Goal: Task Accomplishment & Management: Manage account settings

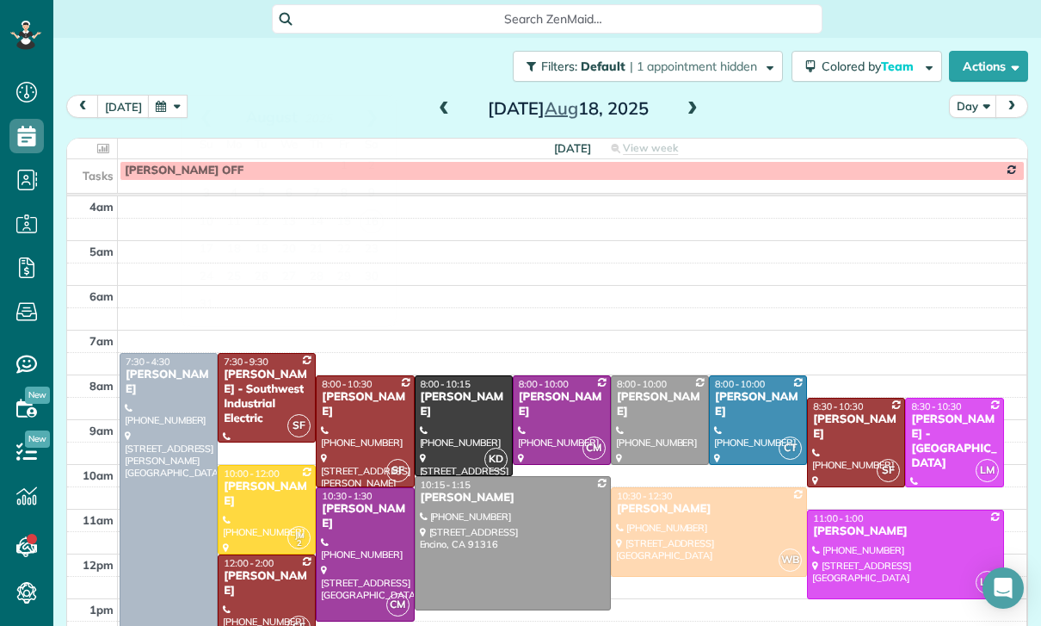
scroll to position [108, 0]
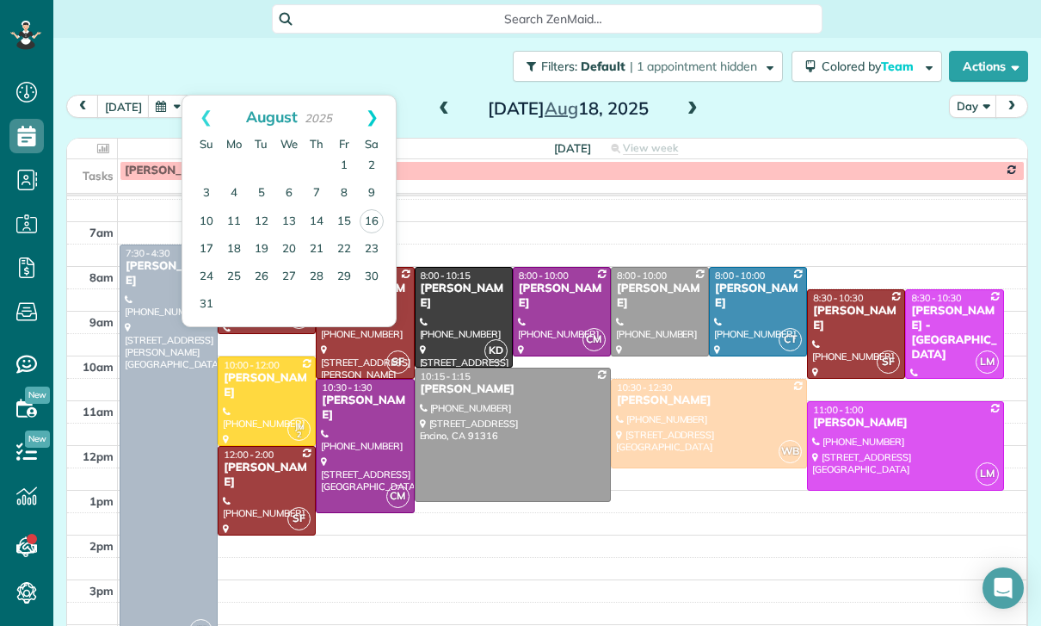
click at [380, 118] on link "Next" at bounding box center [372, 117] width 47 height 43
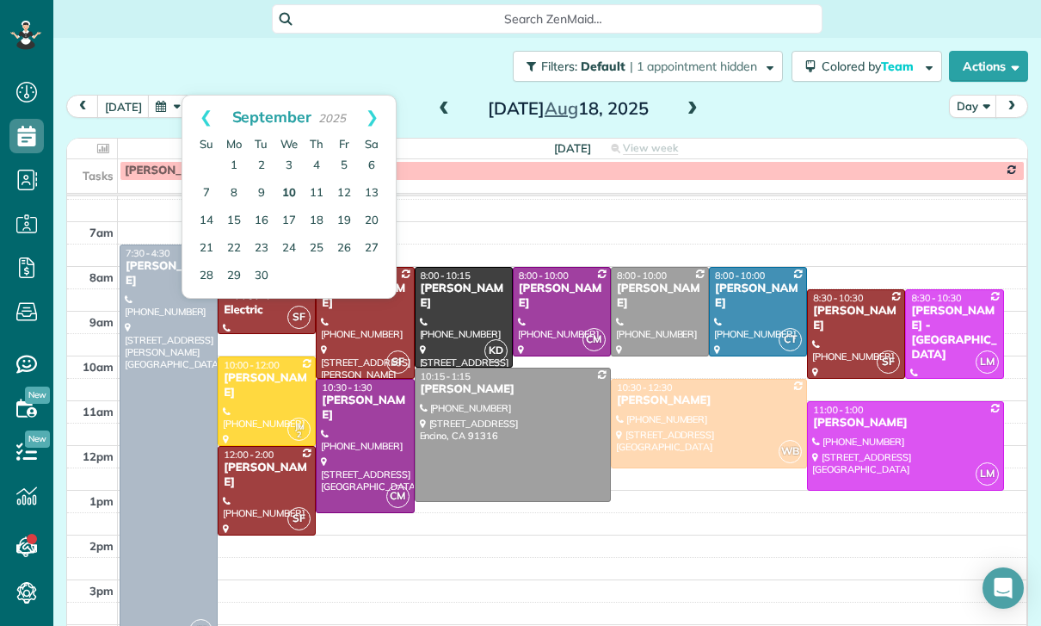
click at [293, 194] on link "10" at bounding box center [289, 194] width 28 height 28
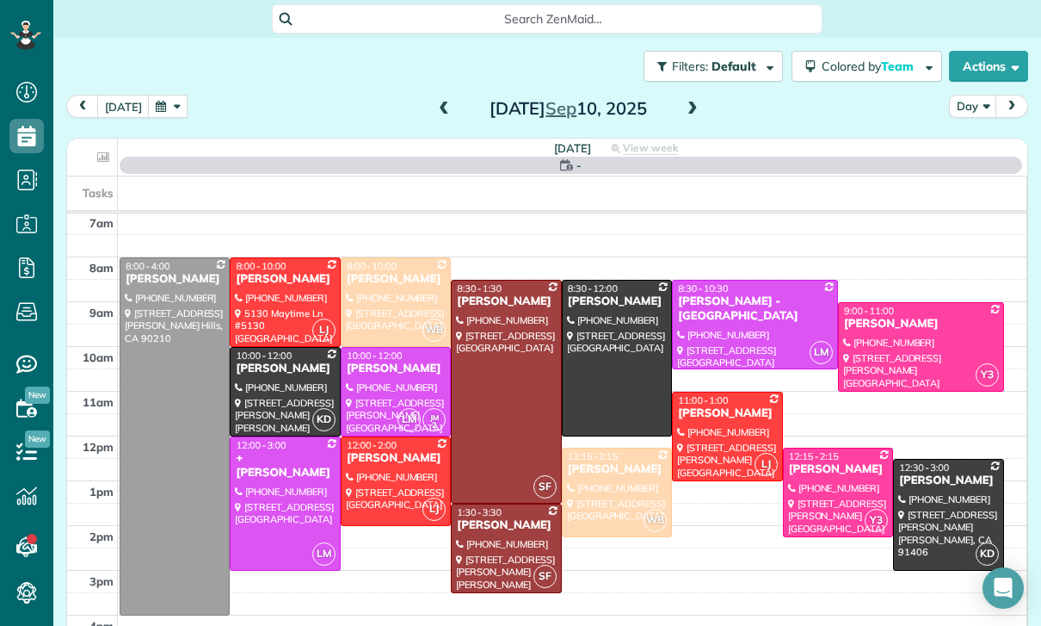
scroll to position [135, 0]
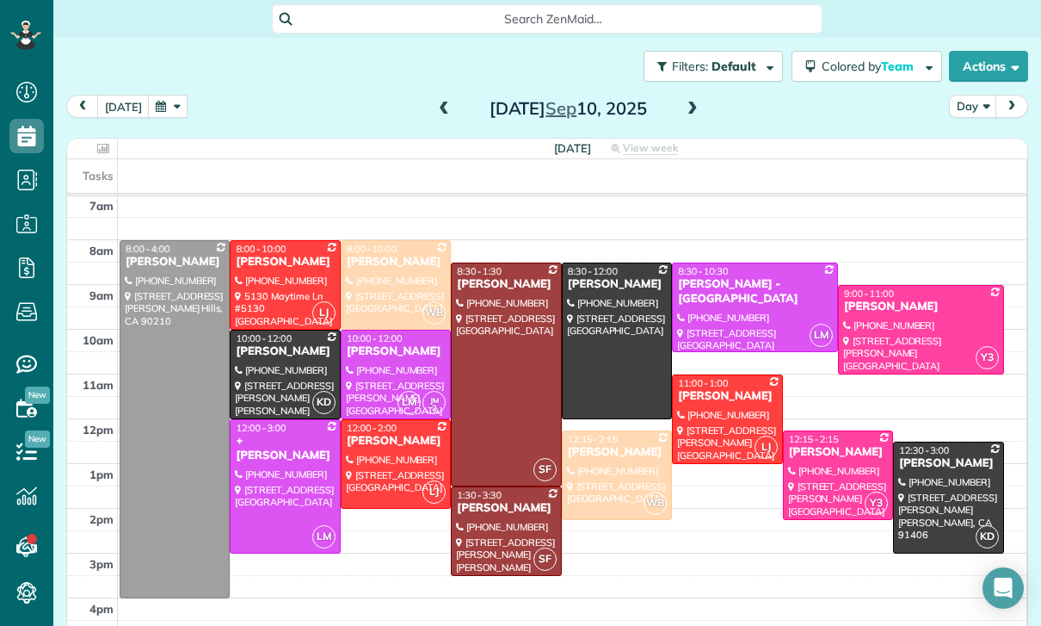
click at [392, 379] on div at bounding box center [396, 374] width 108 height 88
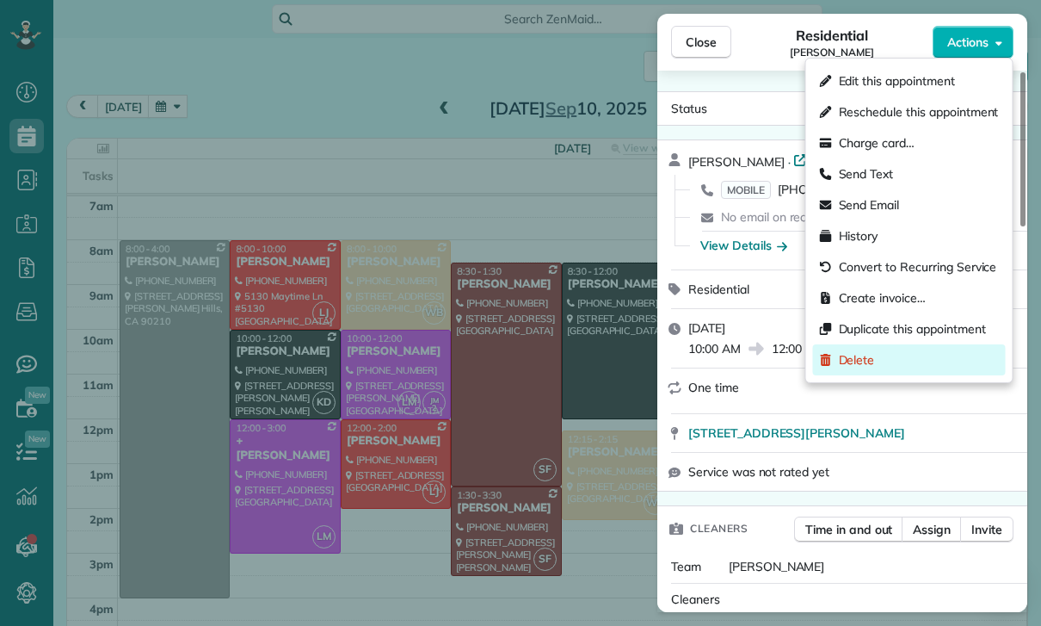
click at [879, 355] on div "Delete" at bounding box center [909, 359] width 193 height 31
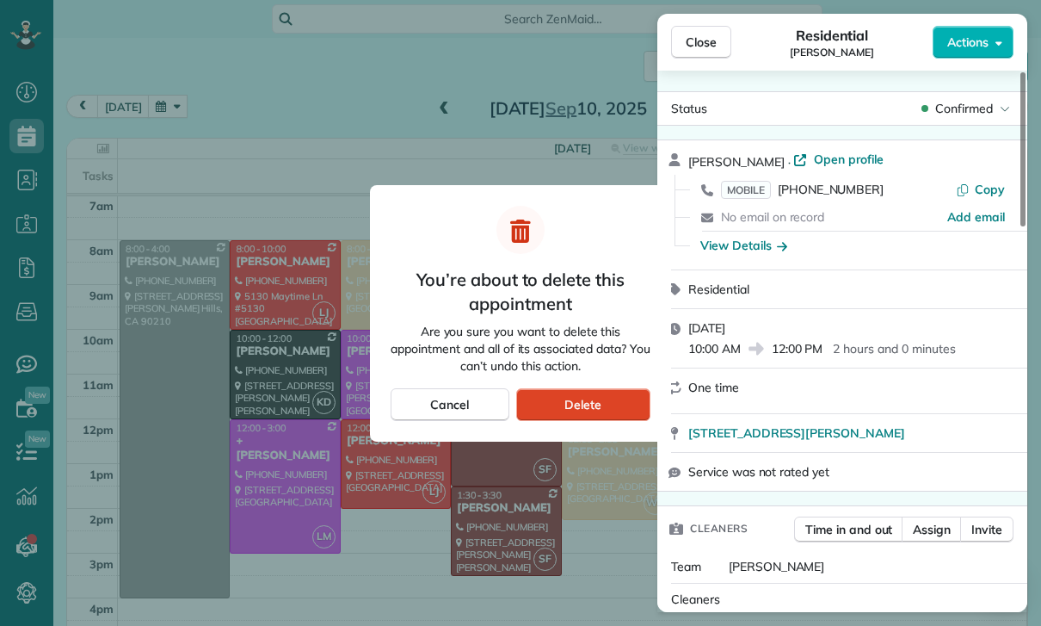
click at [584, 400] on span "Delete" at bounding box center [583, 404] width 37 height 17
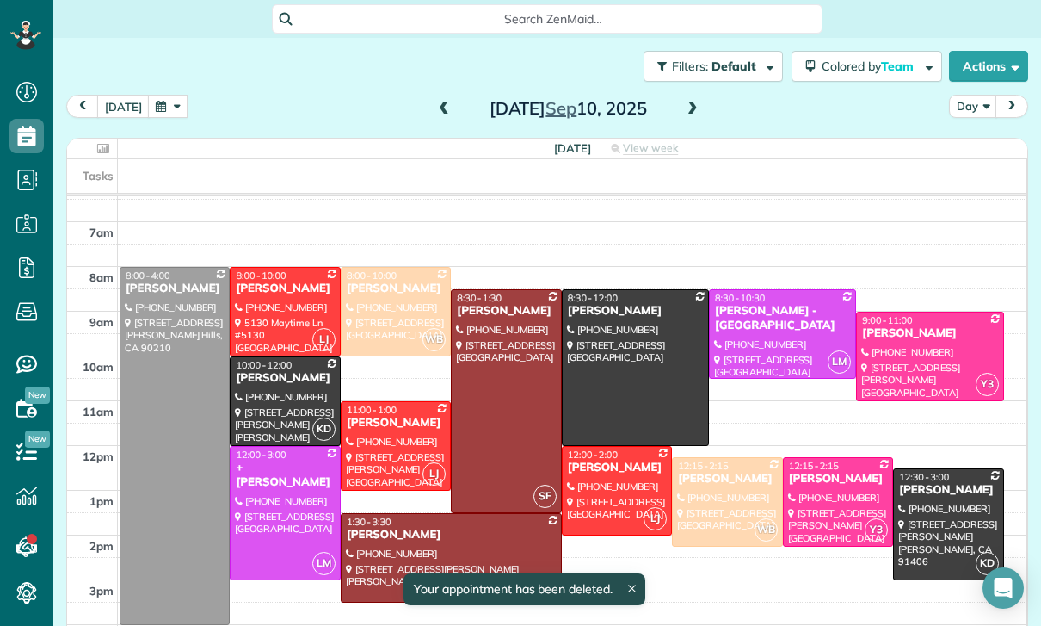
scroll to position [135, 0]
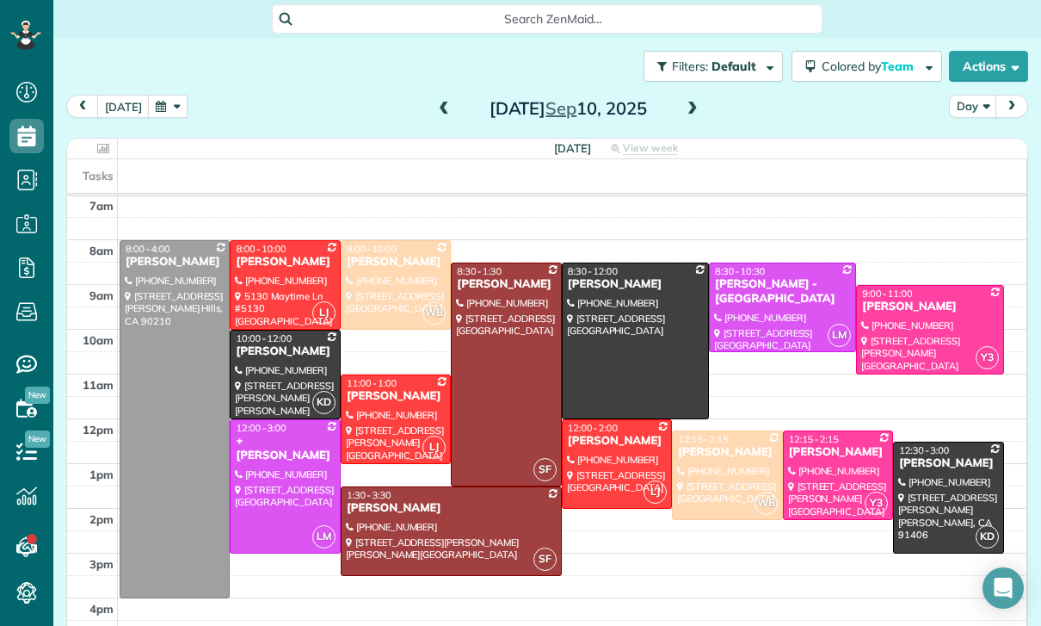
click at [166, 114] on button "button" at bounding box center [168, 106] width 40 height 23
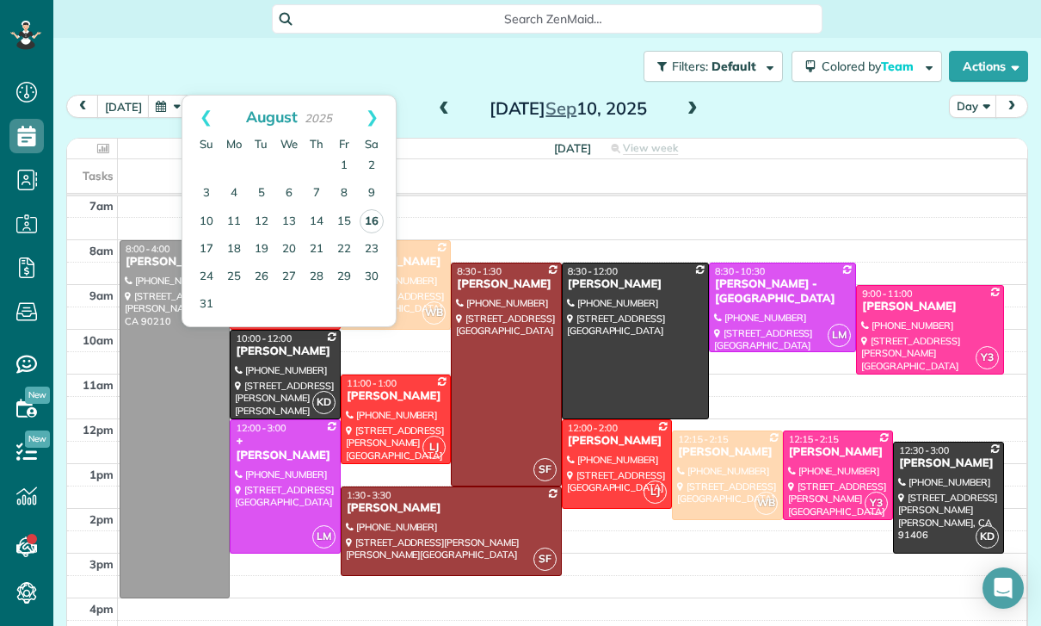
click at [368, 219] on link "16" at bounding box center [372, 221] width 24 height 24
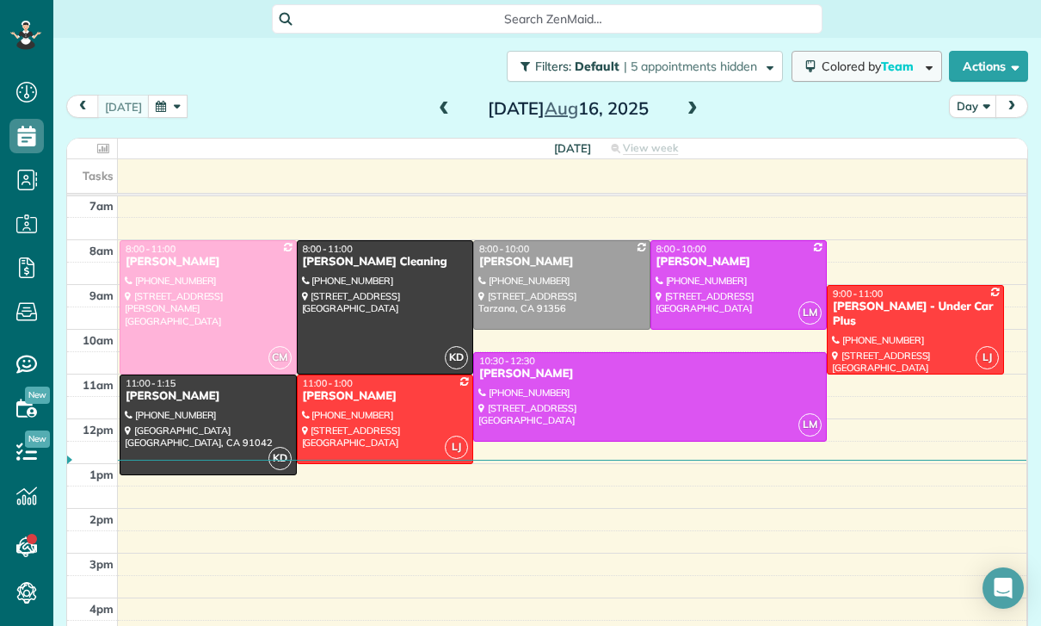
click at [856, 74] on button "Colored by Team" at bounding box center [867, 66] width 151 height 31
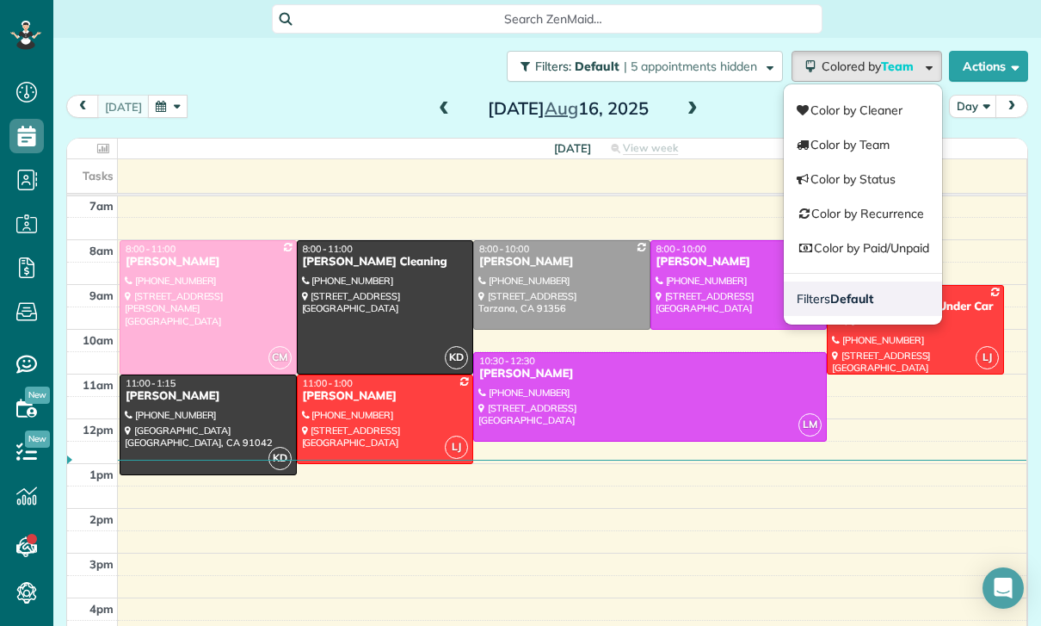
click at [855, 303] on strong "Default" at bounding box center [851, 298] width 43 height 15
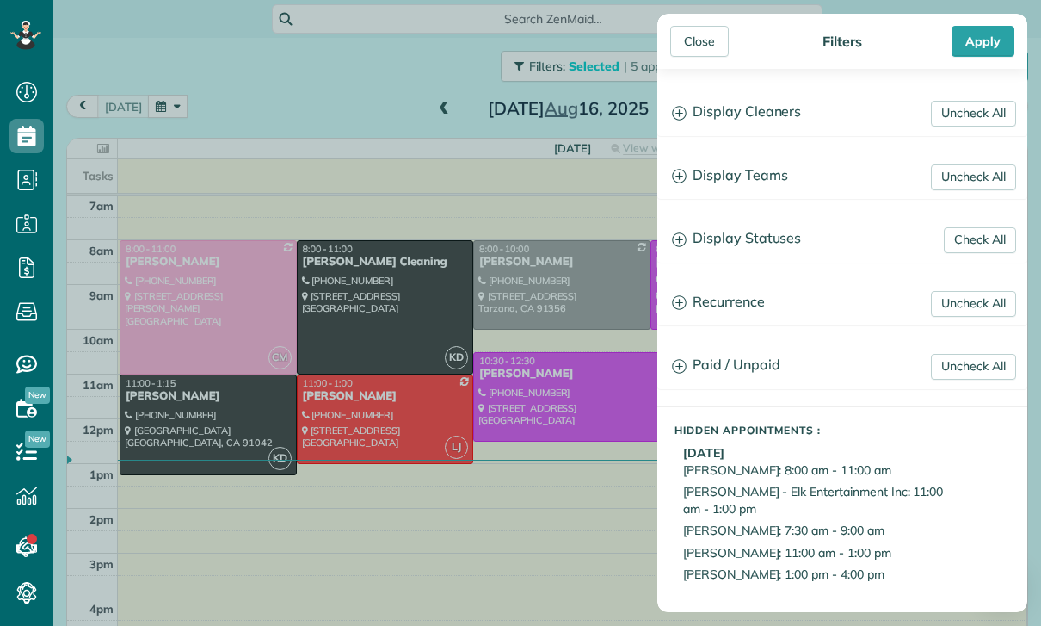
click at [755, 185] on h3 "Display Teams" at bounding box center [842, 176] width 368 height 44
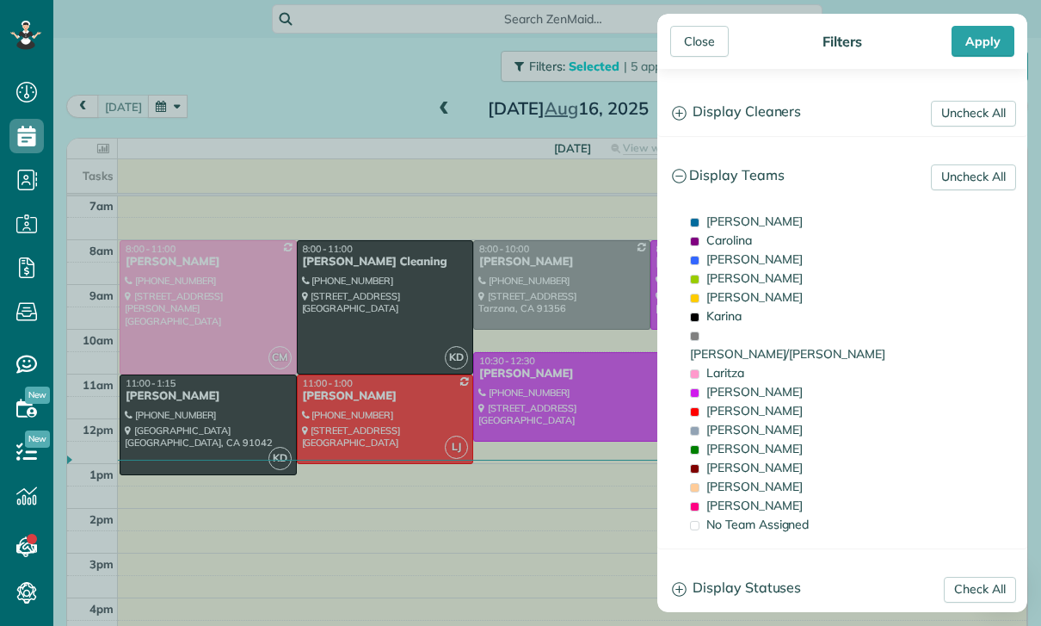
click at [765, 170] on h3 "Display Teams" at bounding box center [842, 176] width 368 height 44
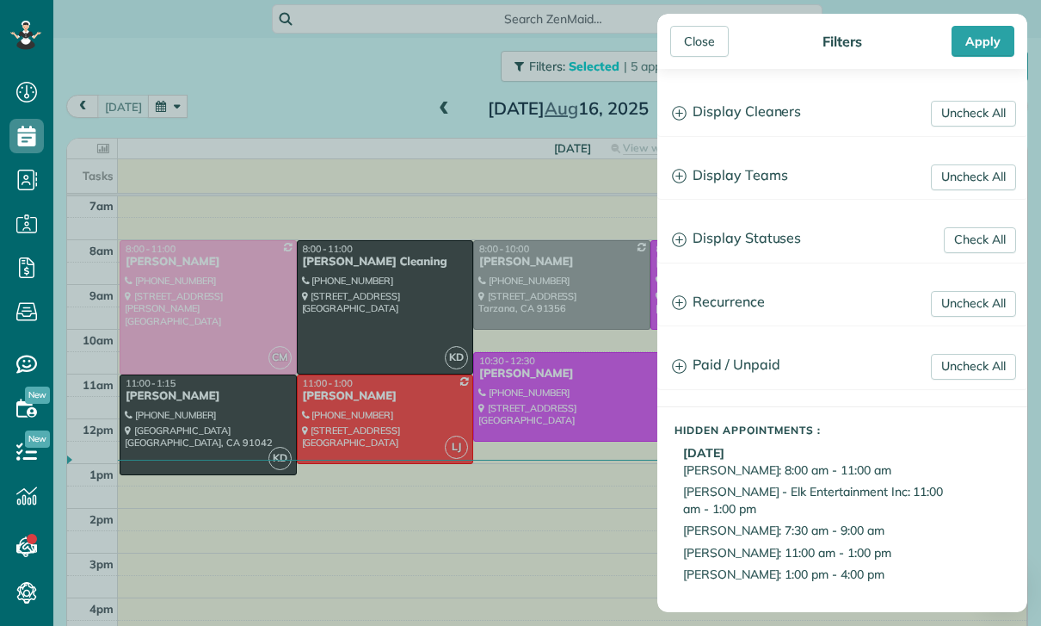
click at [744, 245] on h3 "Display Statuses" at bounding box center [842, 239] width 368 height 44
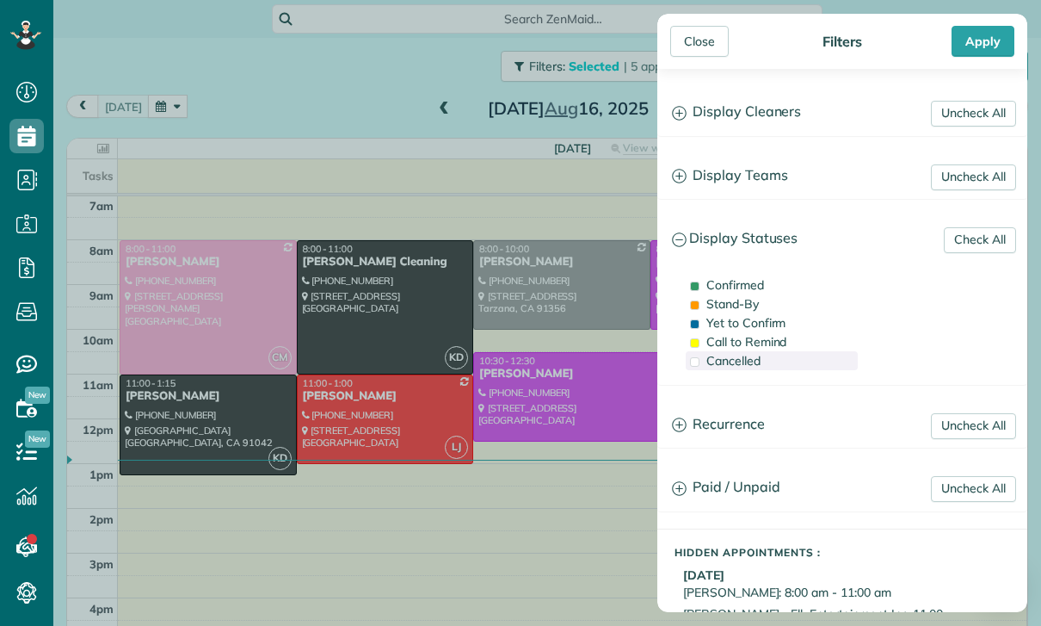
click at [738, 364] on span "Cancelled" at bounding box center [734, 360] width 54 height 15
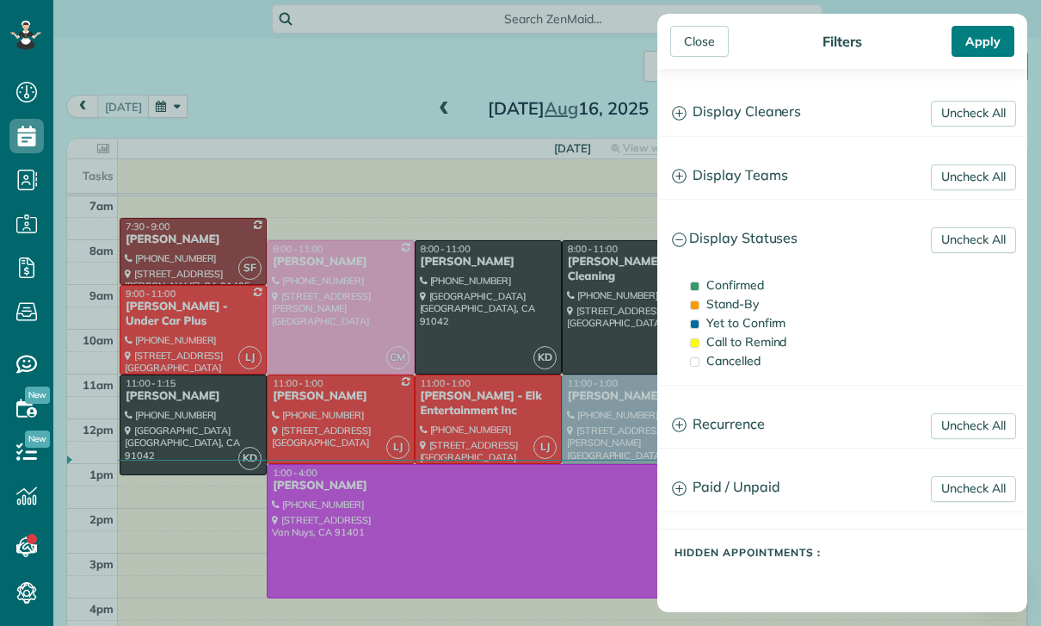
click at [984, 44] on div "Apply" at bounding box center [983, 41] width 63 height 31
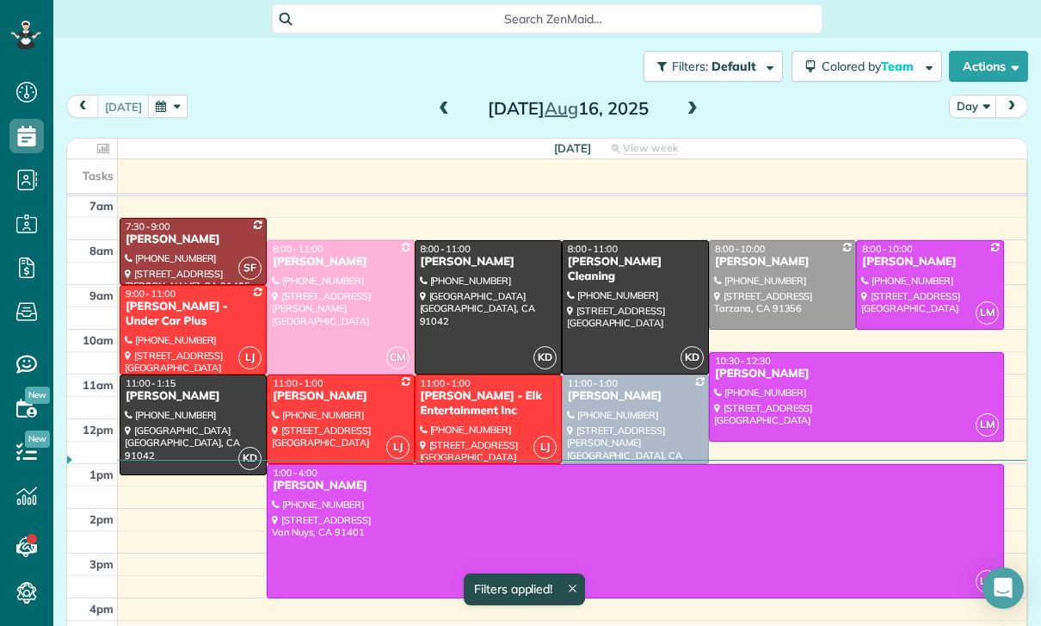
click at [526, 528] on div at bounding box center [635, 531] width 735 height 133
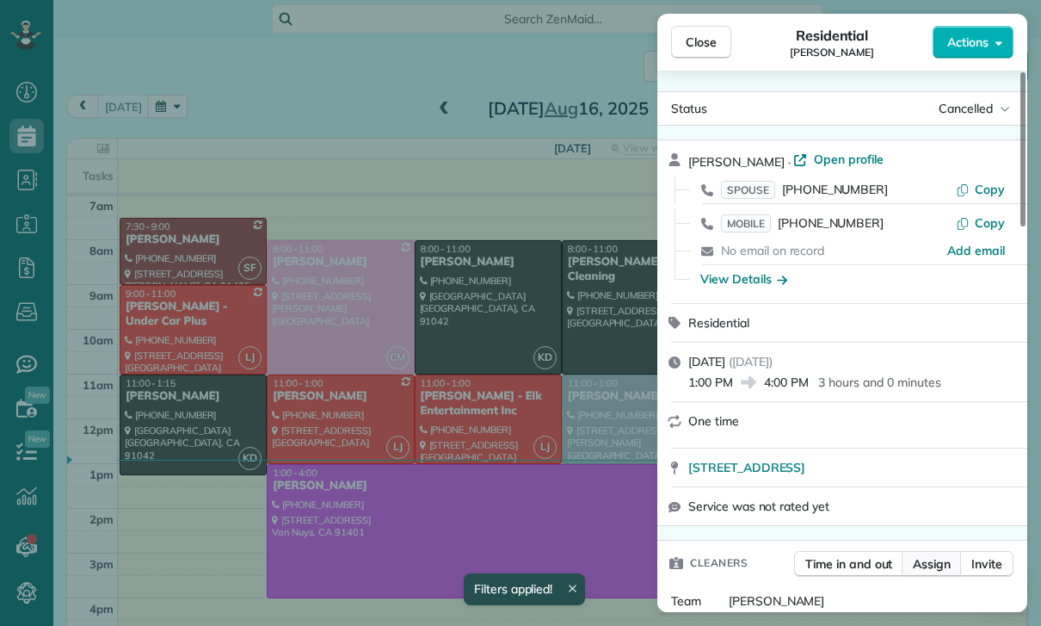
click at [932, 558] on span "Assign" at bounding box center [932, 563] width 38 height 17
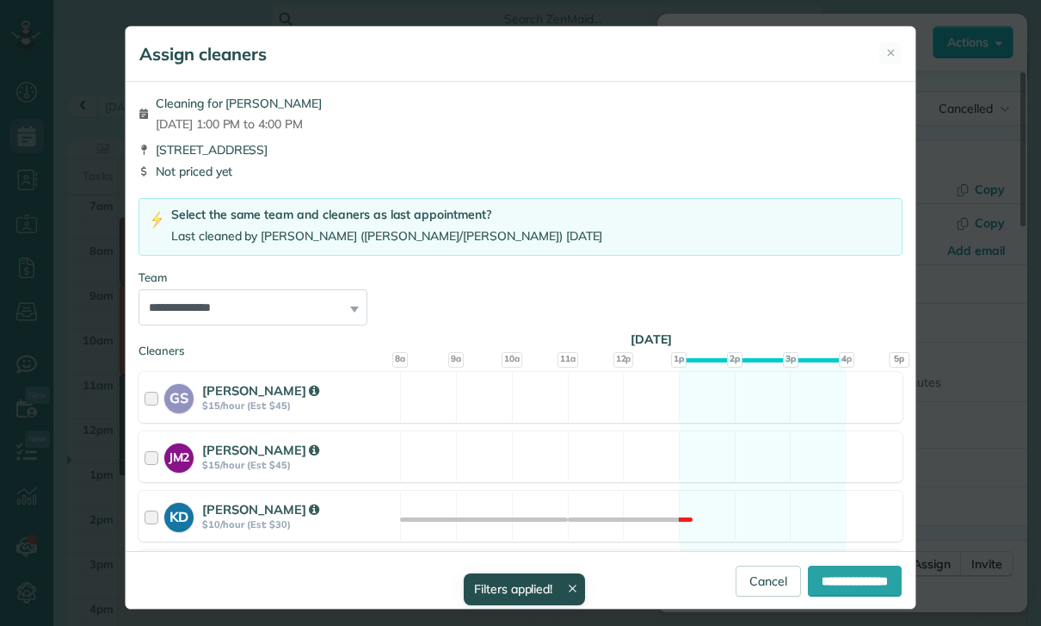
click at [950, 234] on div "**********" at bounding box center [520, 313] width 1041 height 626
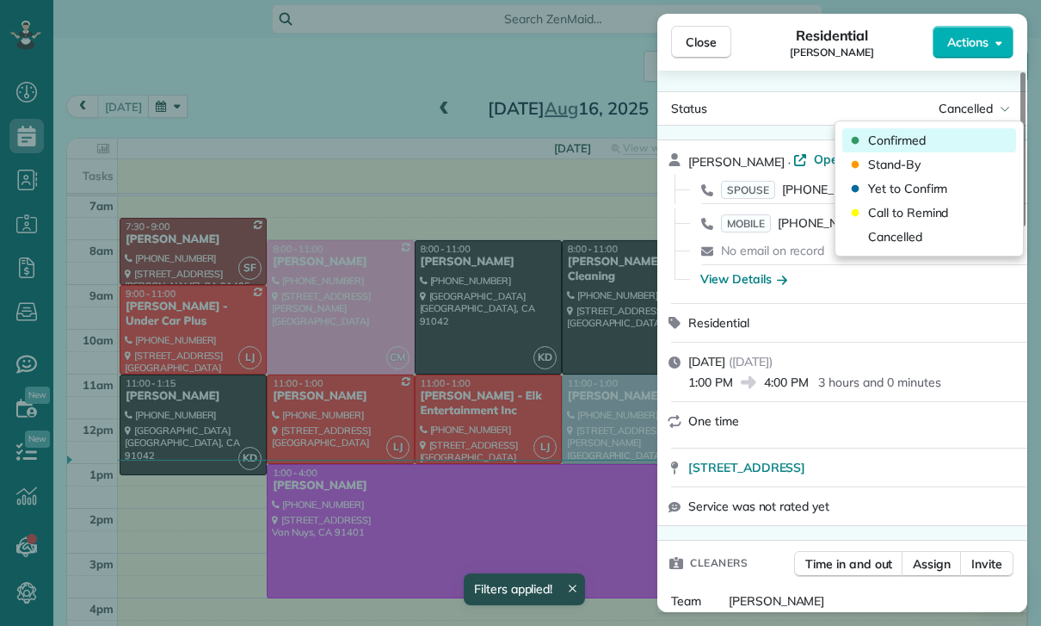
click at [917, 143] on span "Confirmed" at bounding box center [897, 140] width 58 height 17
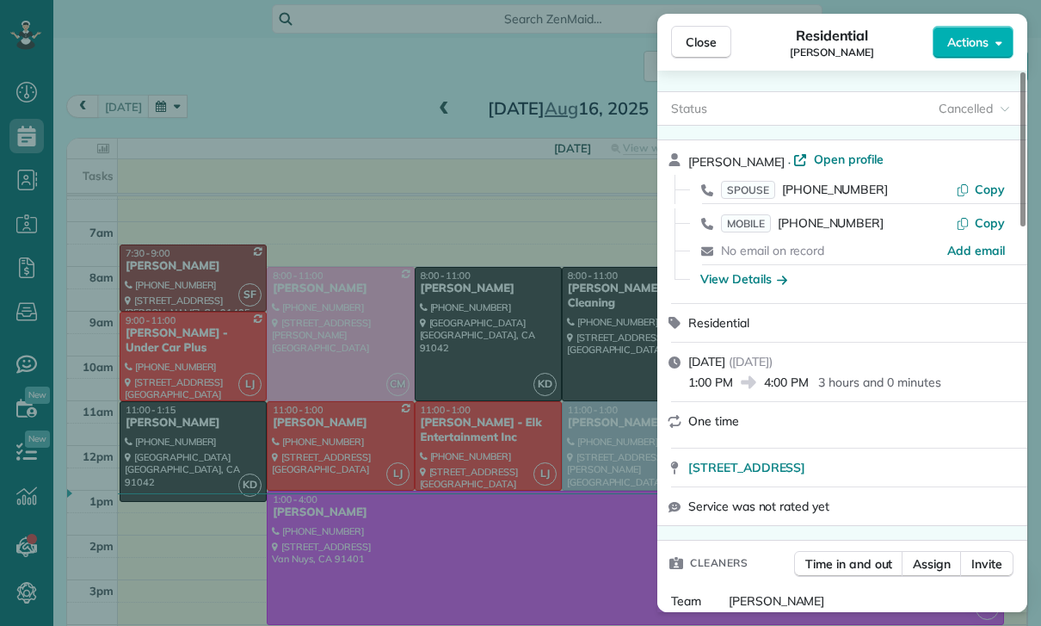
scroll to position [135, 0]
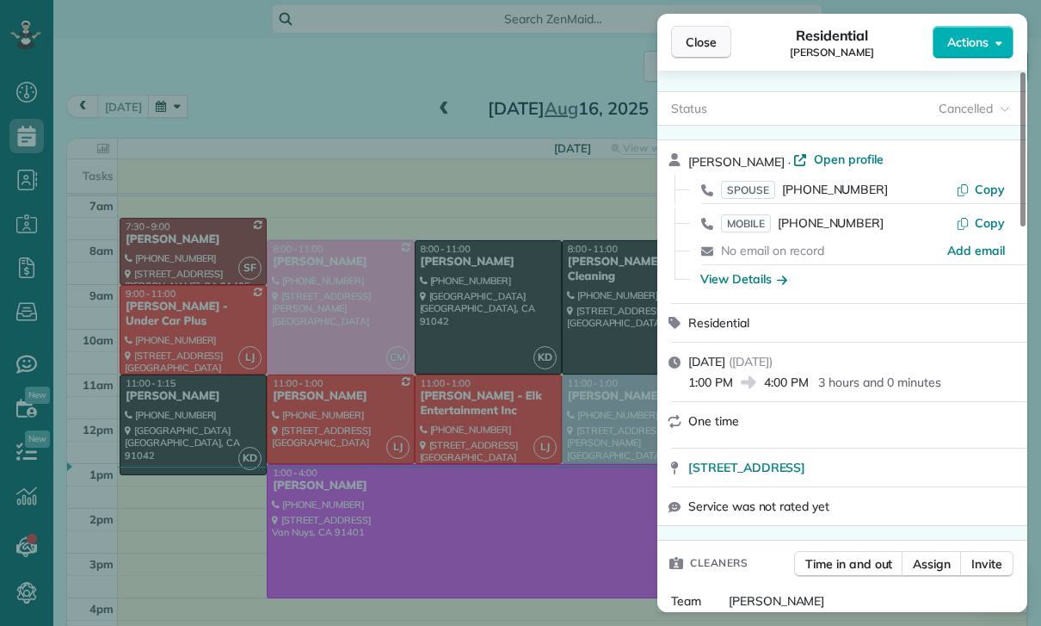
click at [711, 53] on button "Close" at bounding box center [701, 42] width 60 height 33
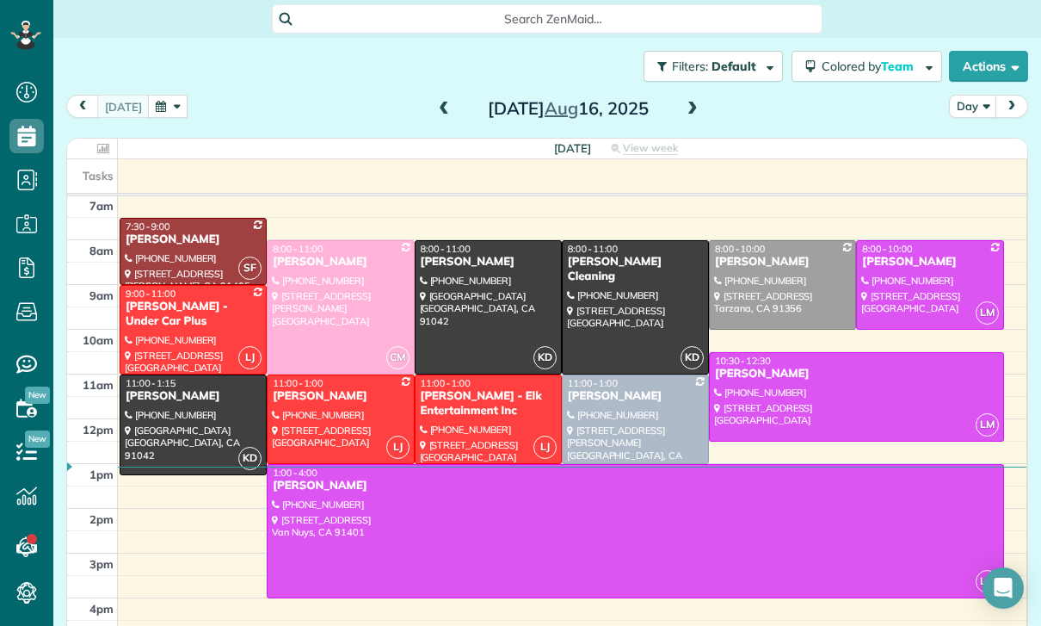
click at [176, 108] on button "button" at bounding box center [168, 106] width 40 height 23
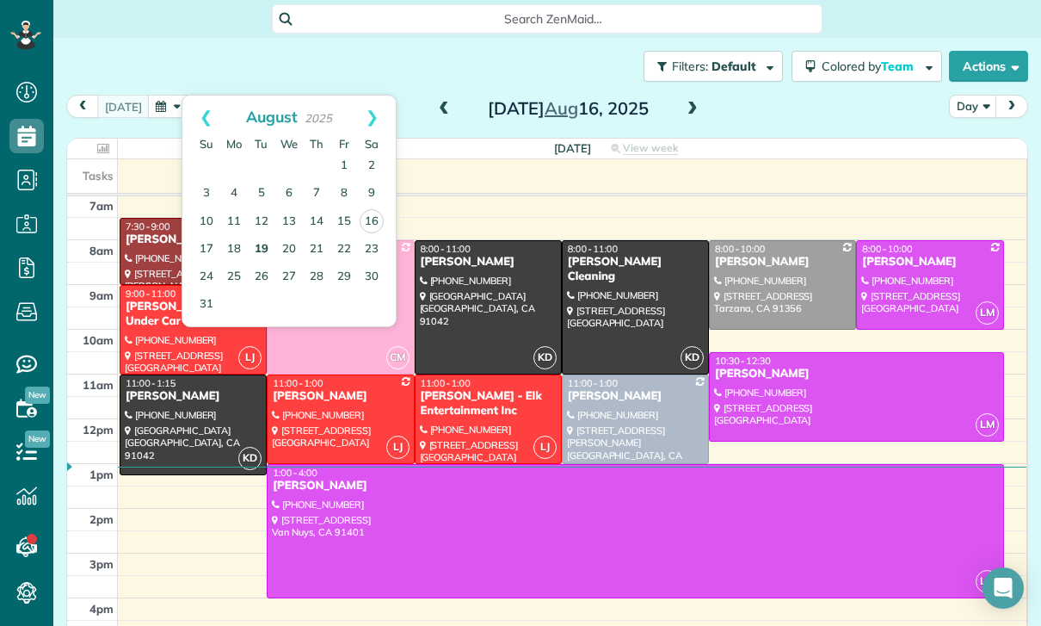
click at [256, 251] on link "19" at bounding box center [262, 250] width 28 height 28
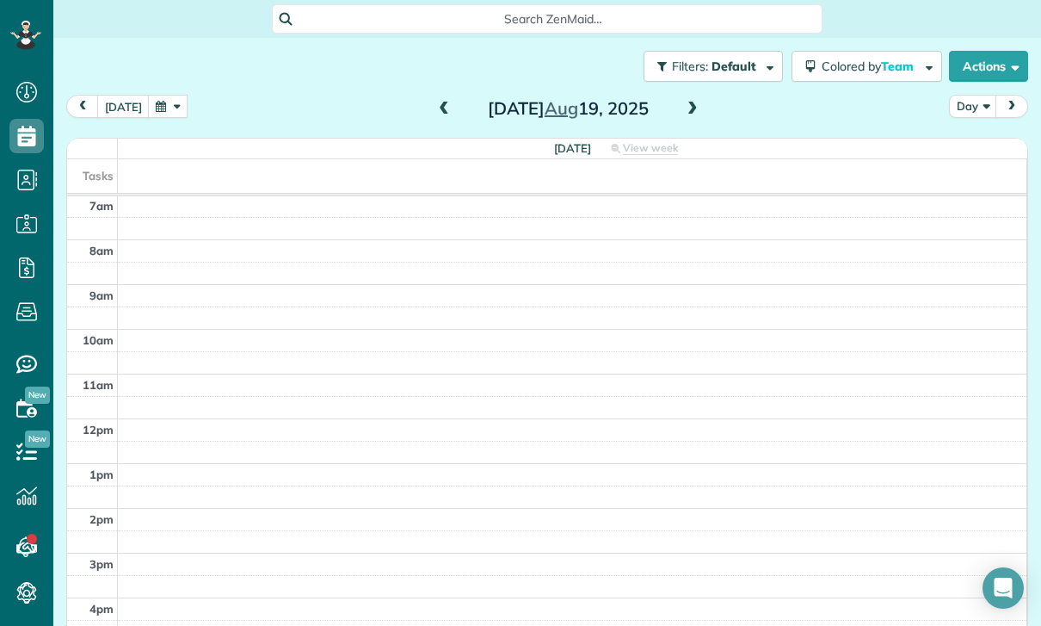
scroll to position [135, 0]
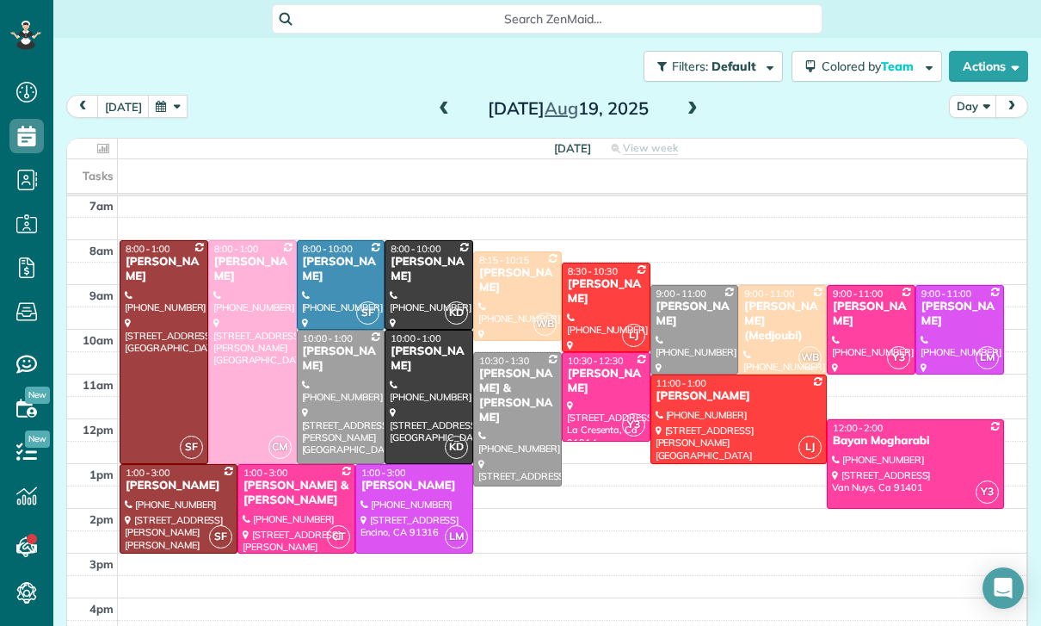
click at [168, 110] on button "button" at bounding box center [168, 106] width 40 height 23
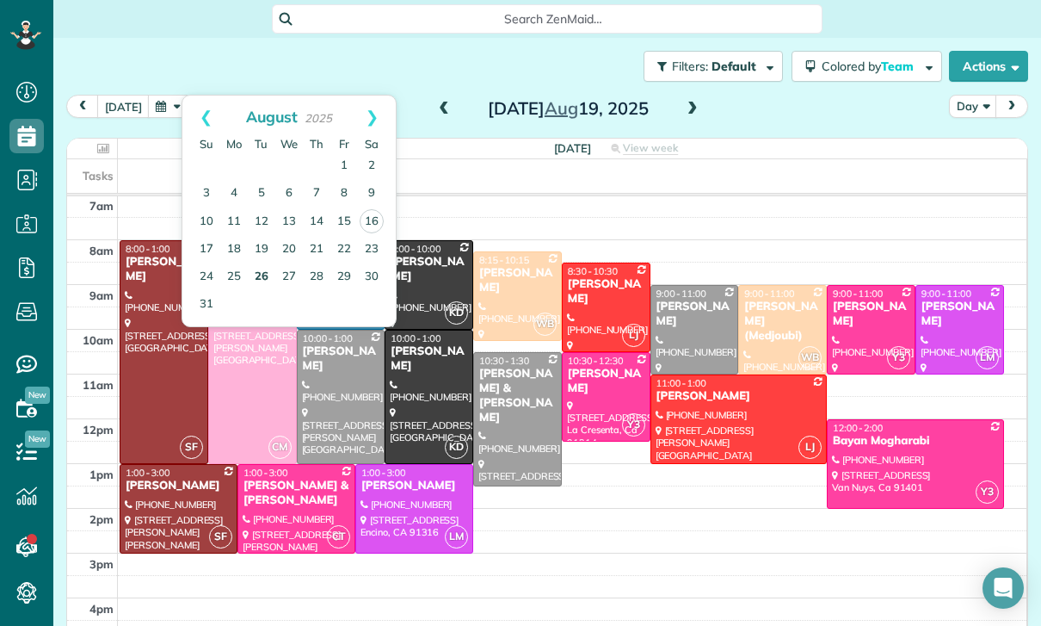
click at [261, 271] on link "26" at bounding box center [262, 277] width 28 height 28
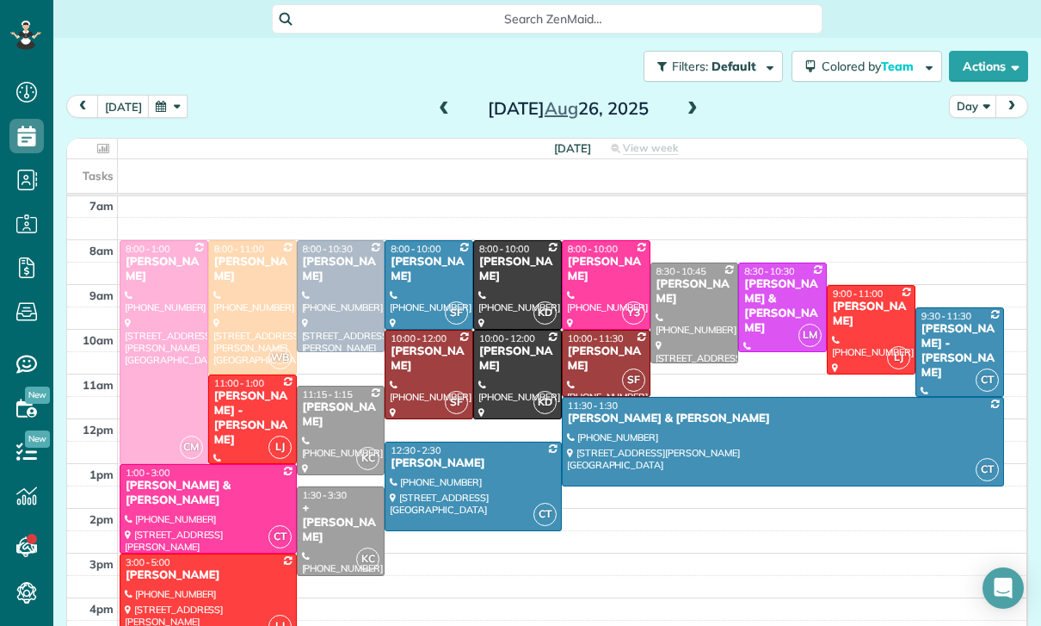
click at [338, 530] on div at bounding box center [341, 531] width 87 height 88
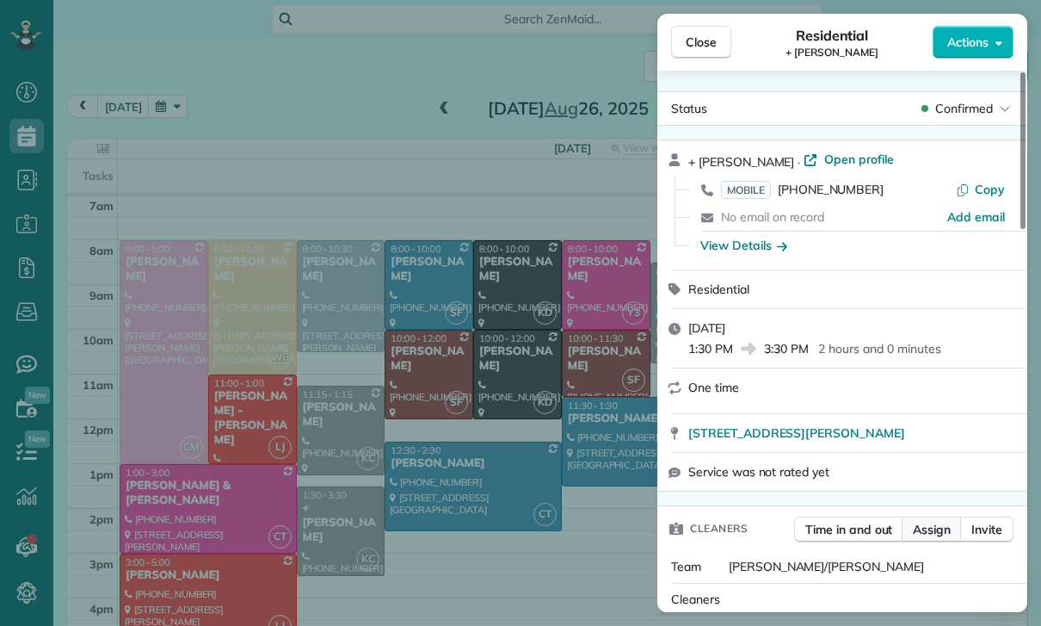
click at [923, 528] on span "Assign" at bounding box center [932, 529] width 38 height 17
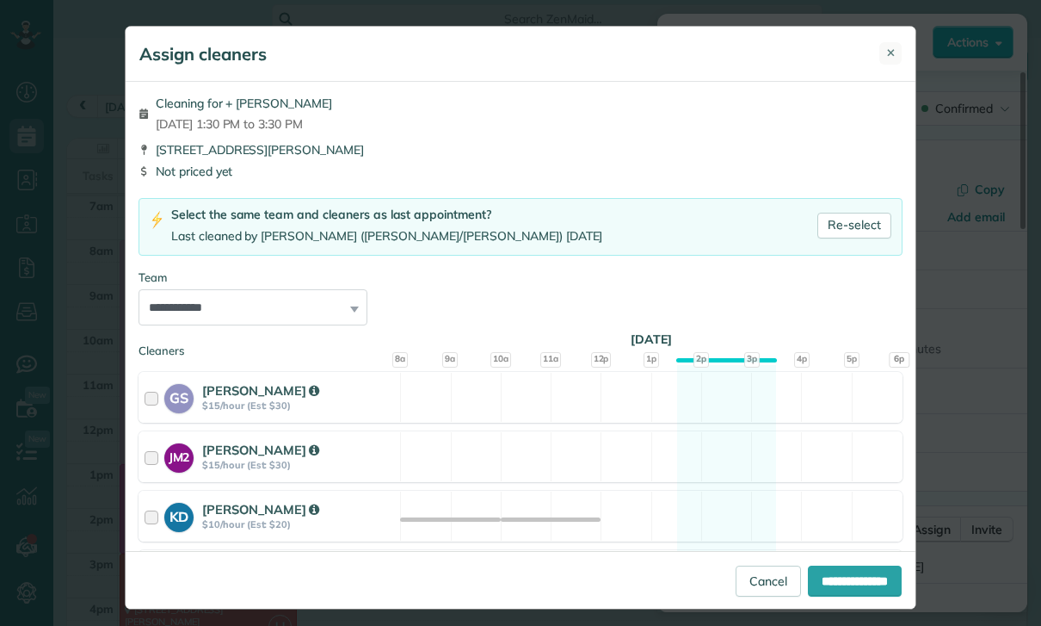
click at [898, 56] on button "✕" at bounding box center [891, 53] width 22 height 22
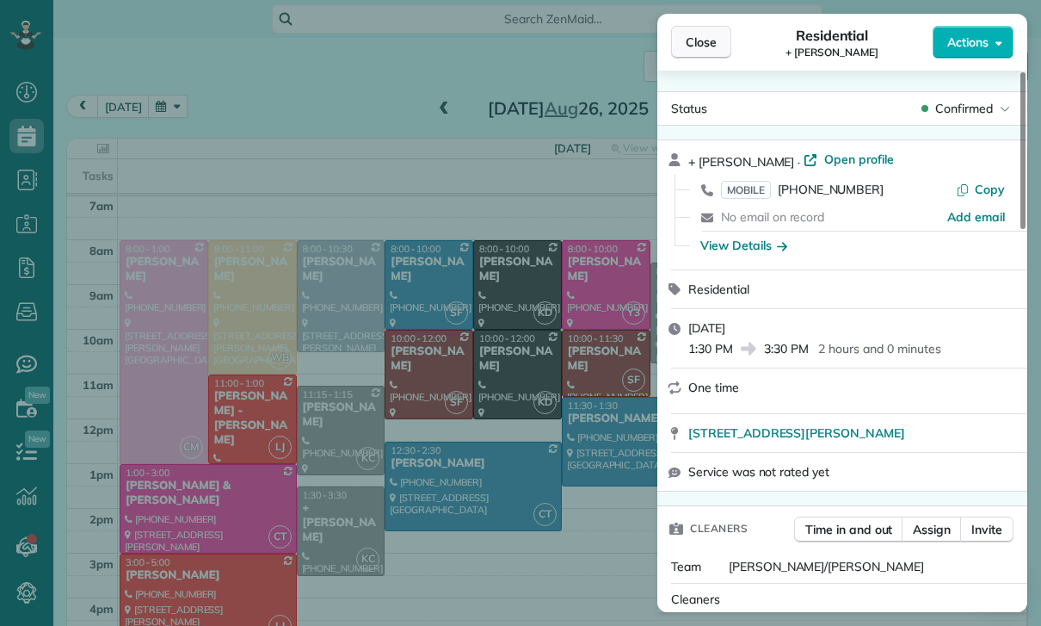
click at [712, 52] on button "Close" at bounding box center [701, 42] width 60 height 33
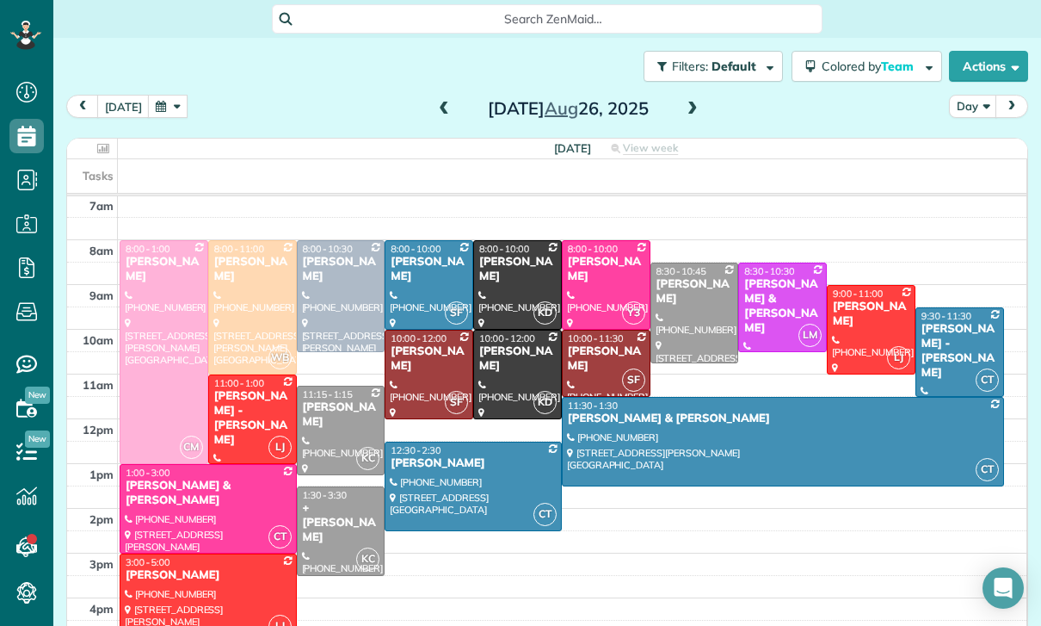
click at [174, 114] on button "button" at bounding box center [168, 106] width 40 height 23
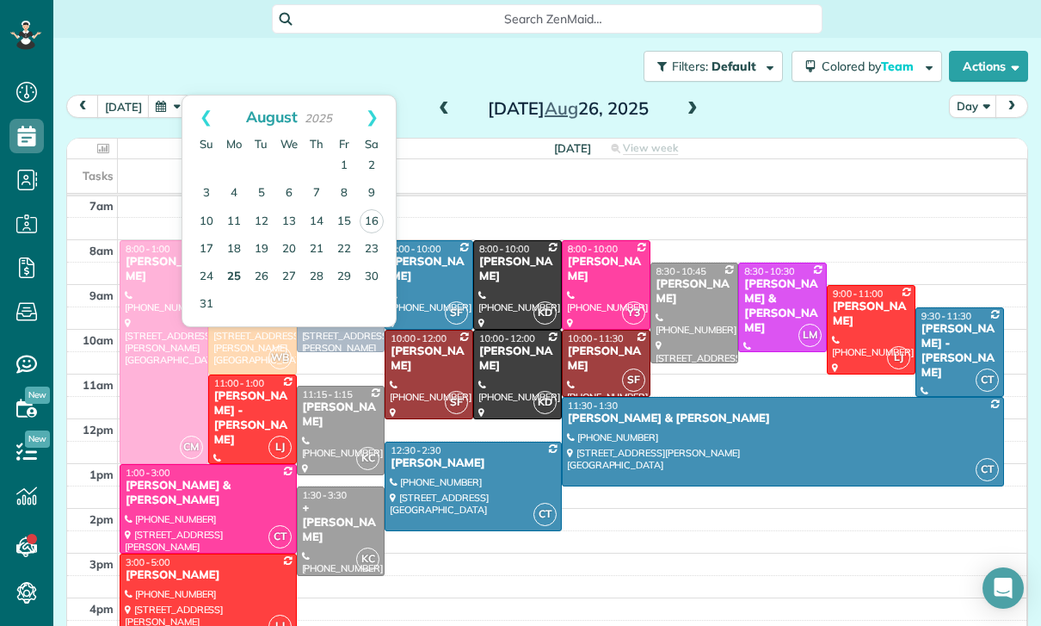
click at [238, 280] on link "25" at bounding box center [234, 277] width 28 height 28
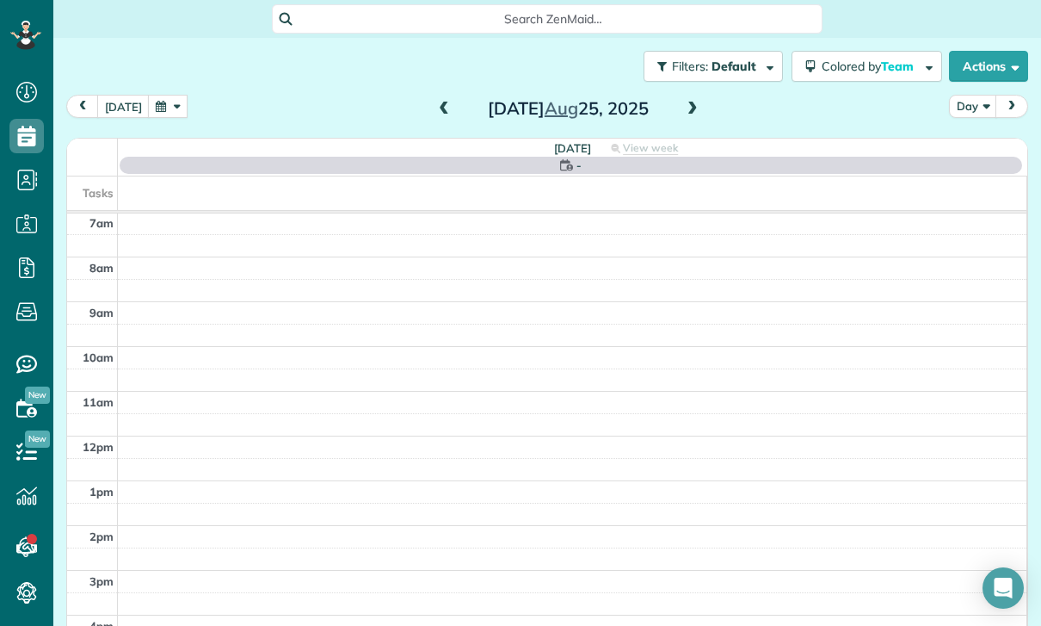
scroll to position [135, 0]
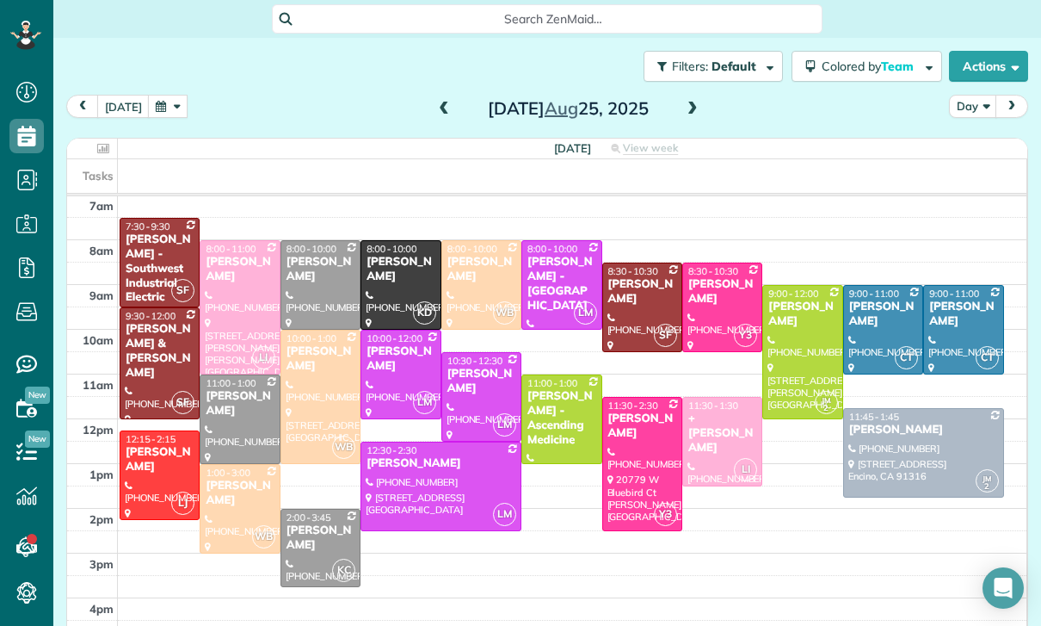
click at [172, 104] on button "button" at bounding box center [168, 106] width 40 height 23
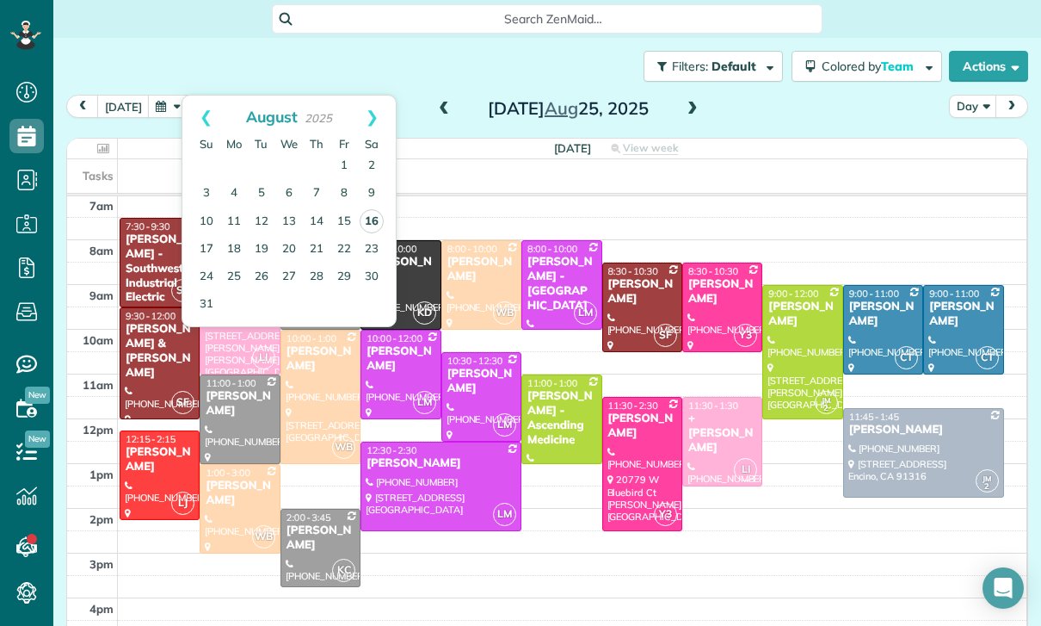
click at [361, 225] on link "16" at bounding box center [372, 221] width 24 height 24
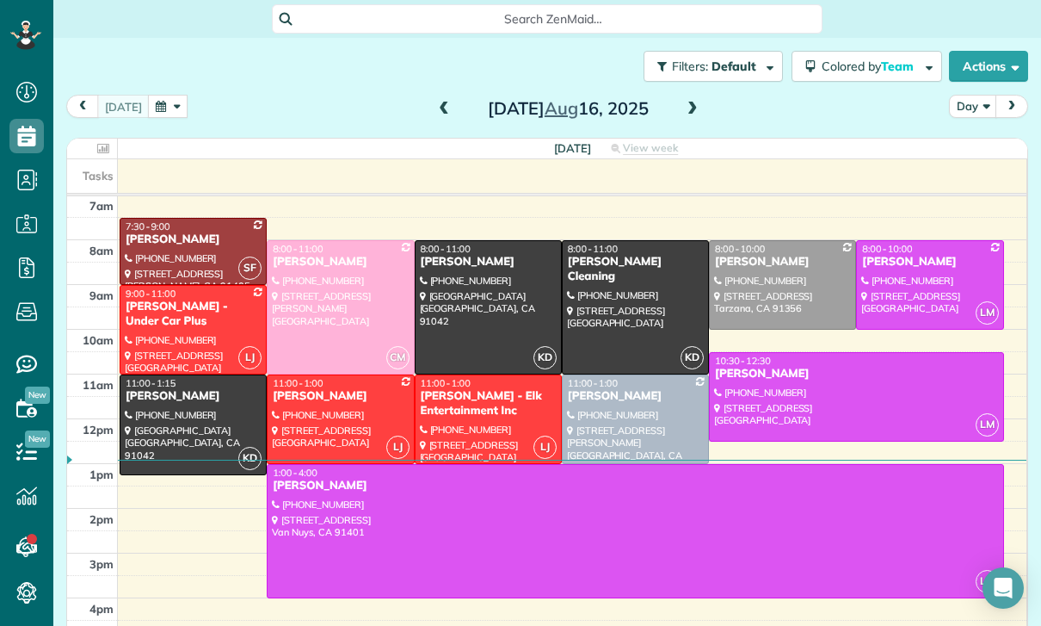
click at [641, 416] on div at bounding box center [635, 419] width 145 height 88
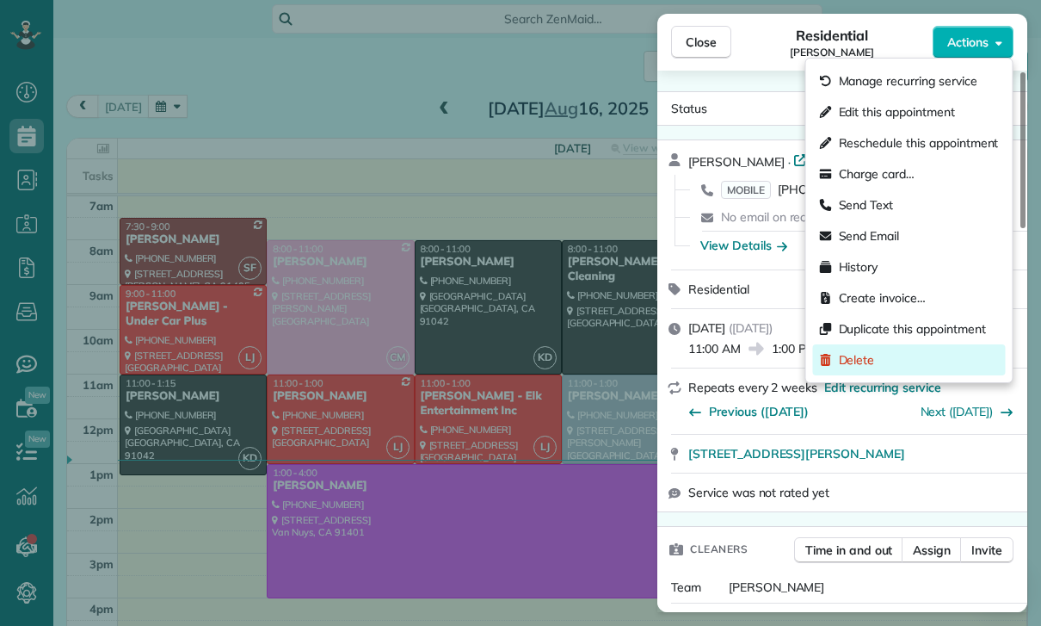
click at [844, 361] on span "Delete" at bounding box center [857, 359] width 36 height 17
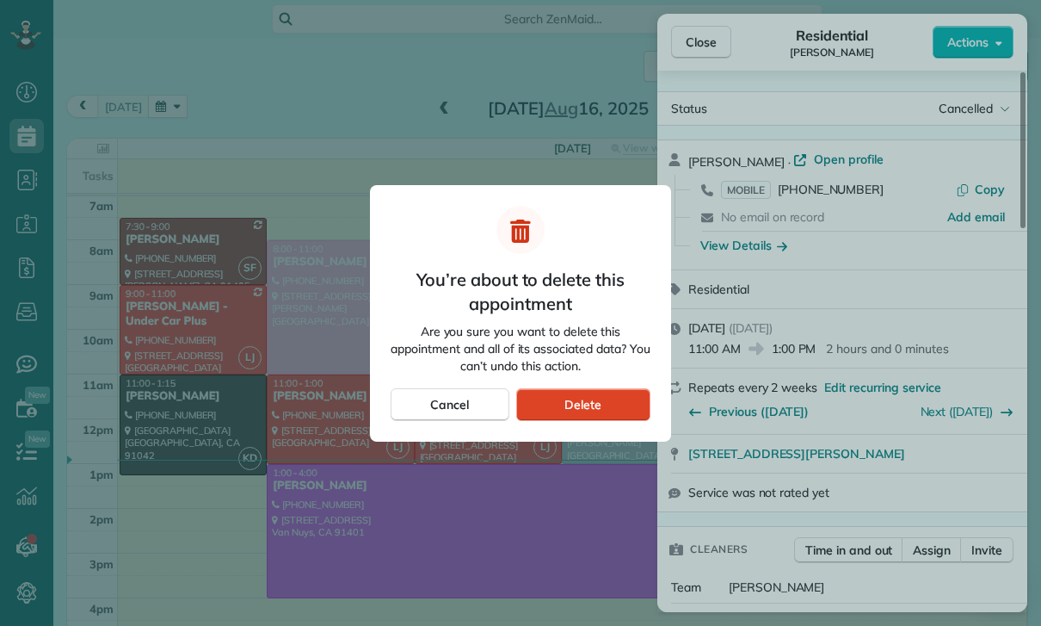
click at [579, 396] on span "Delete" at bounding box center [583, 404] width 37 height 17
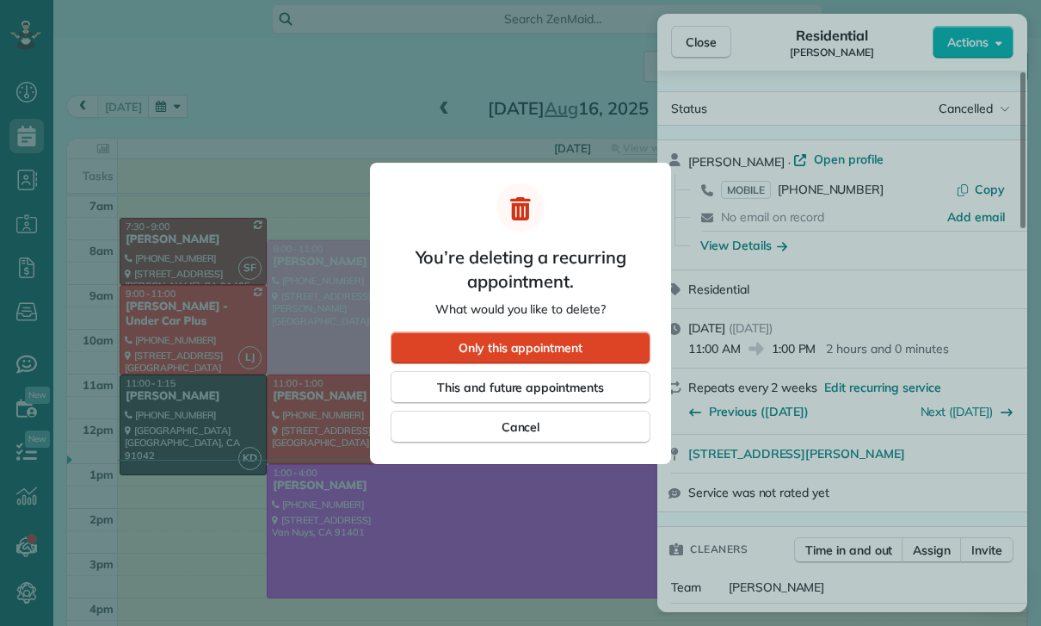
click at [485, 345] on span "Only this appointment" at bounding box center [521, 347] width 124 height 17
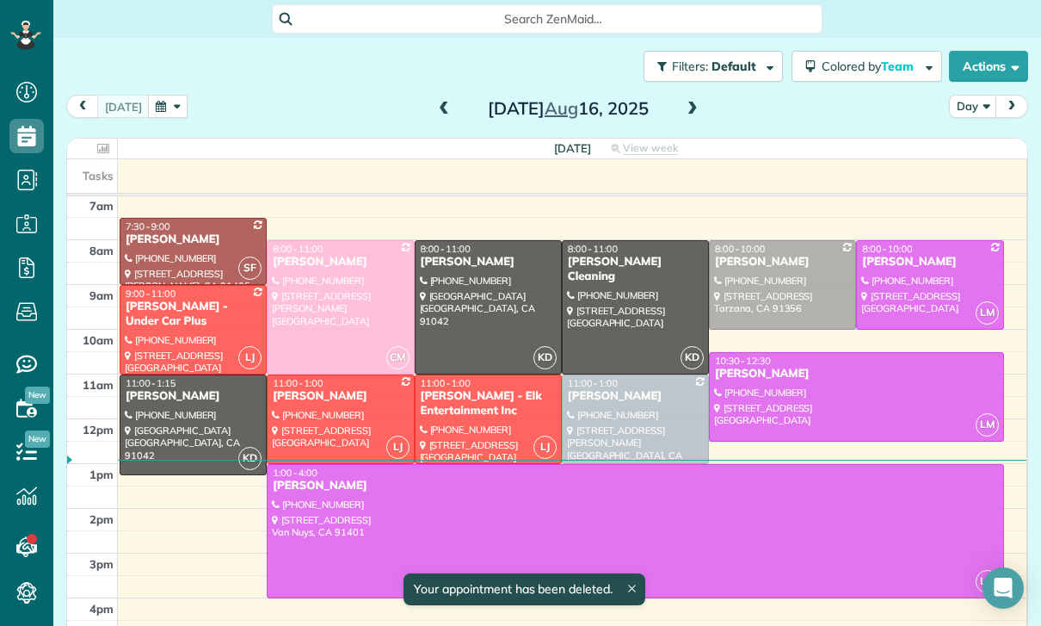
scroll to position [135, 0]
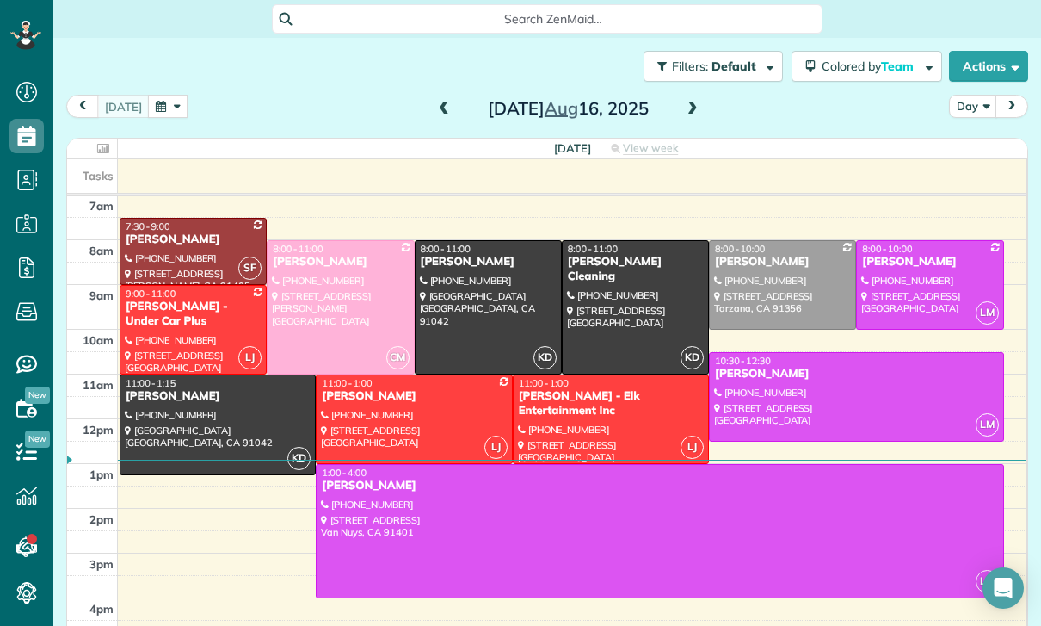
click at [476, 305] on div at bounding box center [488, 307] width 145 height 133
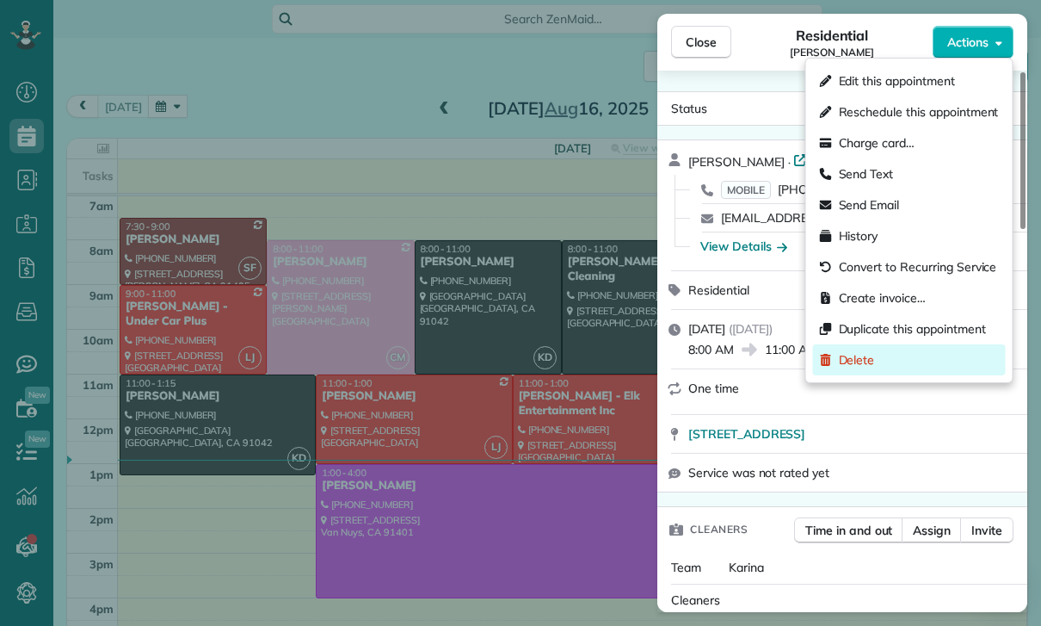
click at [854, 370] on div "Delete" at bounding box center [909, 359] width 193 height 31
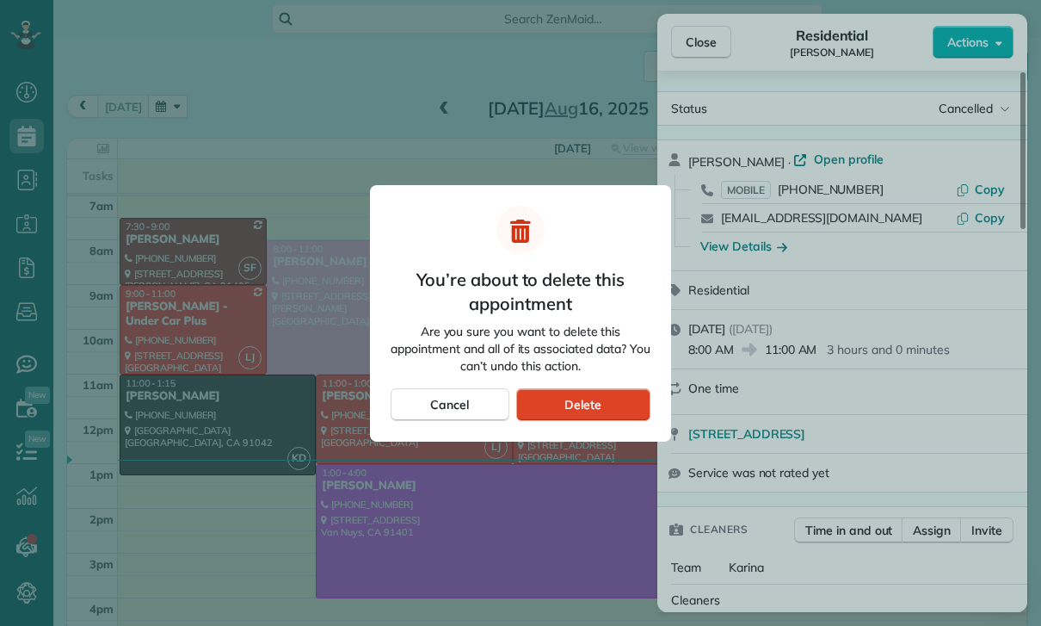
click at [577, 405] on span "Delete" at bounding box center [583, 404] width 37 height 17
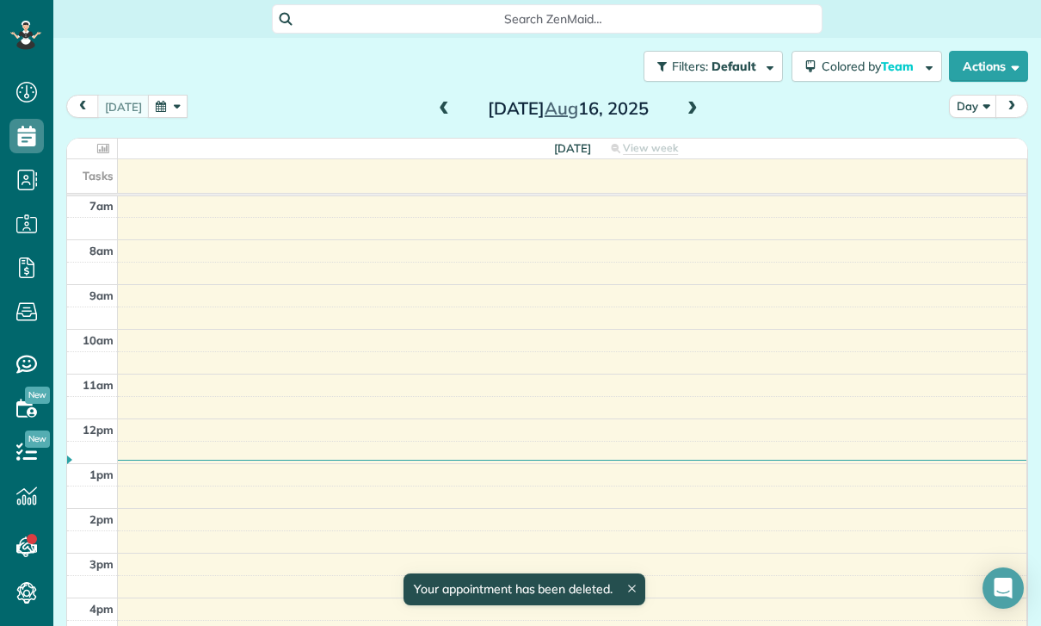
scroll to position [135, 0]
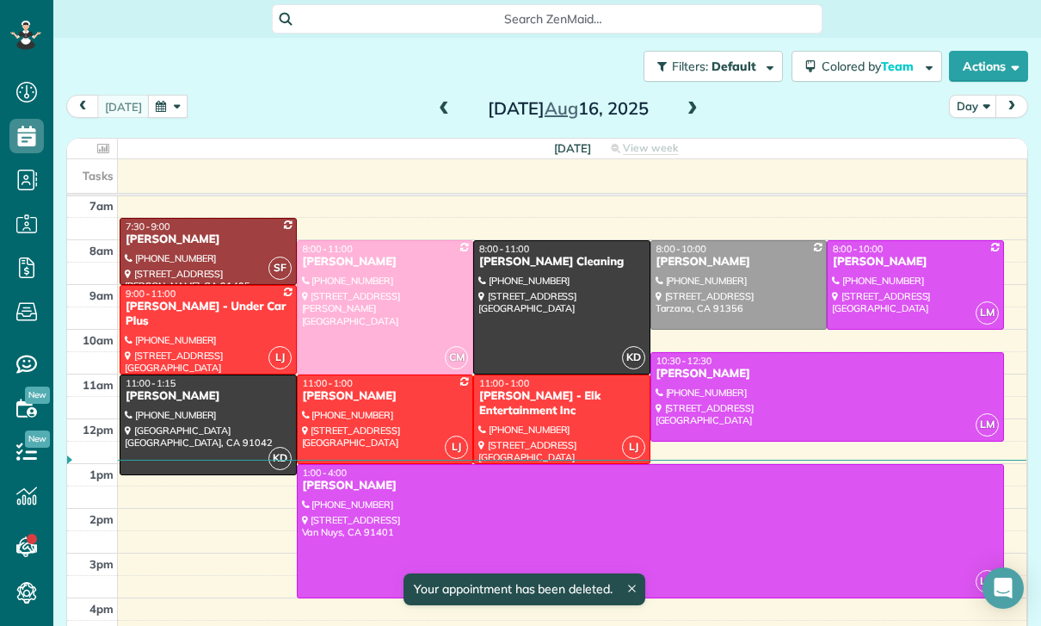
click at [535, 406] on div "[PERSON_NAME] - Elk Entertainment Inc" at bounding box center [562, 403] width 167 height 29
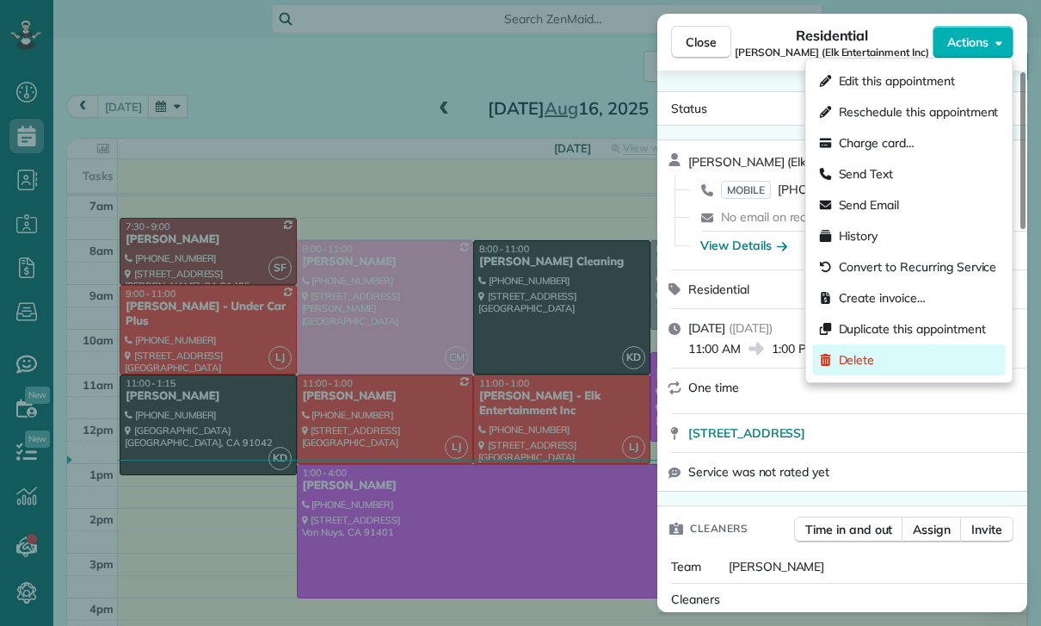
click at [854, 366] on span "Delete" at bounding box center [857, 359] width 36 height 17
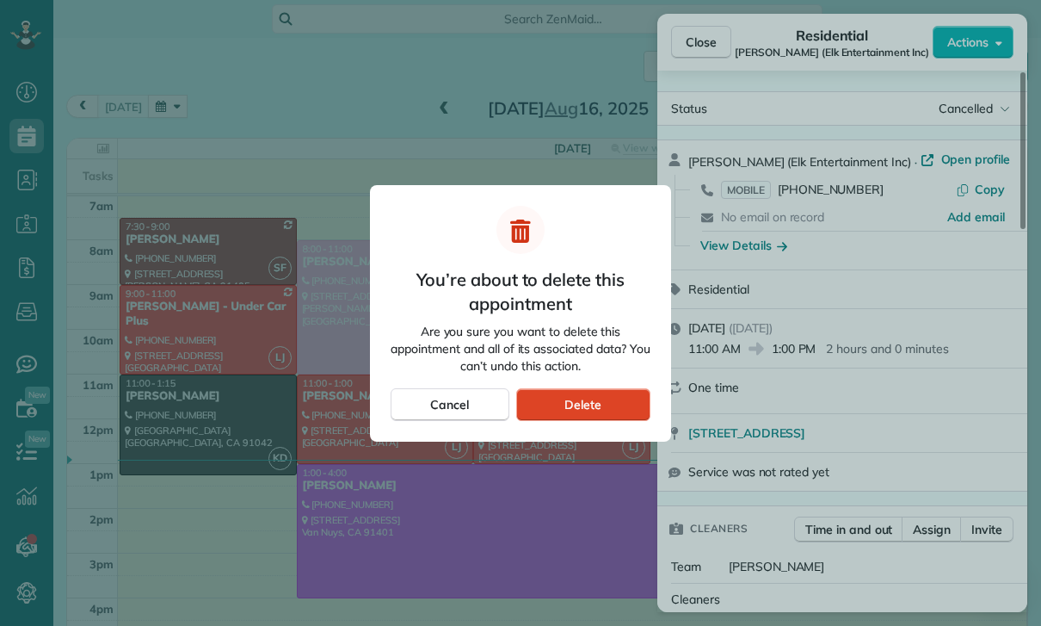
click at [566, 402] on span "Delete" at bounding box center [583, 404] width 37 height 17
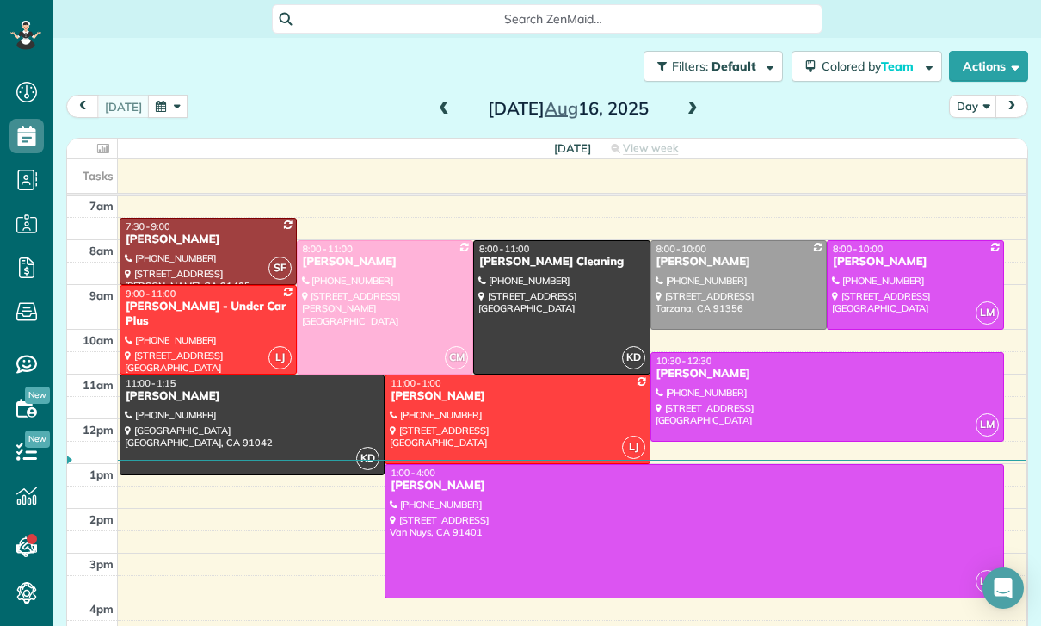
scroll to position [135, 0]
click at [171, 108] on button "button" at bounding box center [168, 106] width 40 height 23
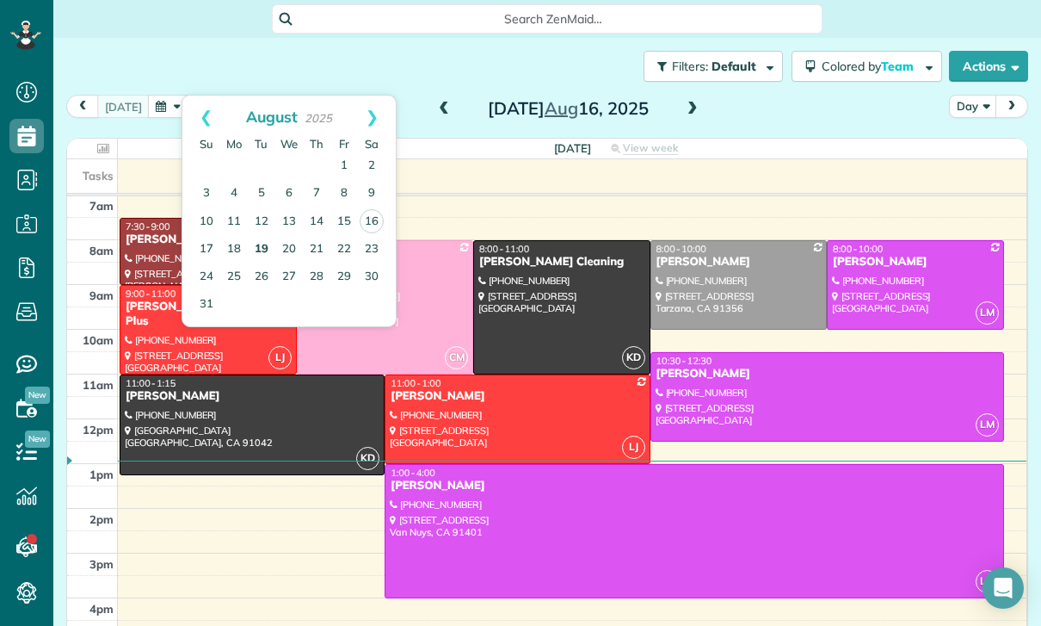
click at [260, 250] on link "19" at bounding box center [262, 250] width 28 height 28
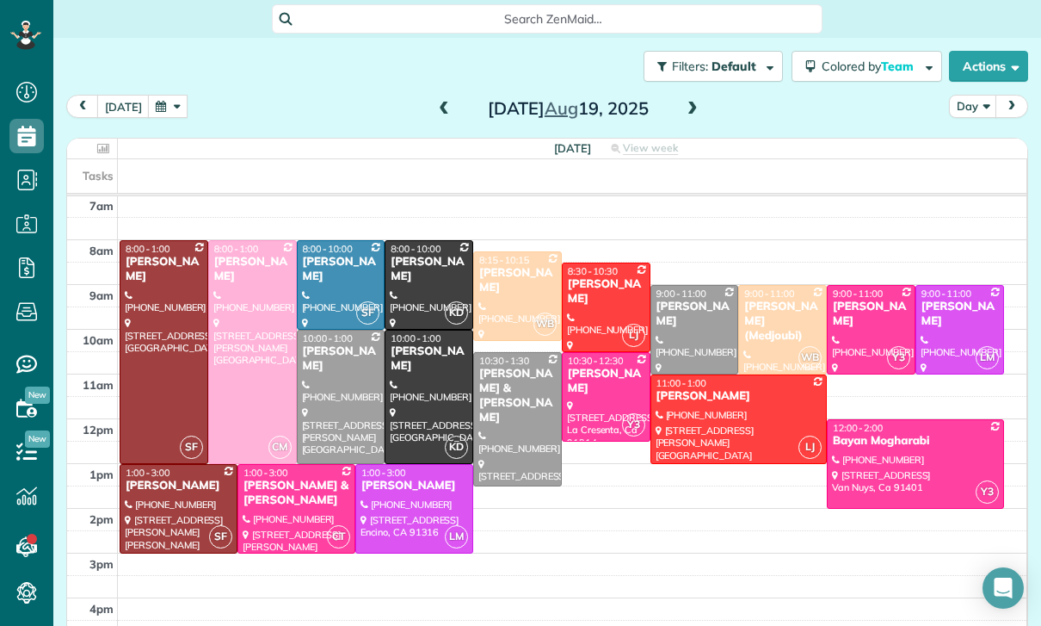
click at [166, 114] on button "button" at bounding box center [168, 106] width 40 height 23
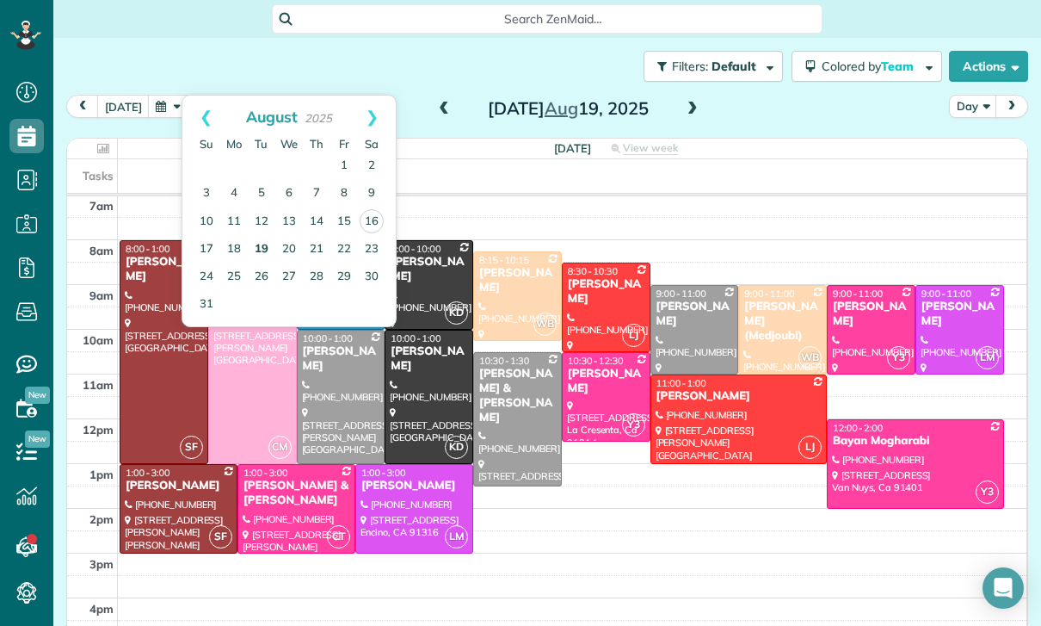
click at [264, 242] on link "19" at bounding box center [262, 250] width 28 height 28
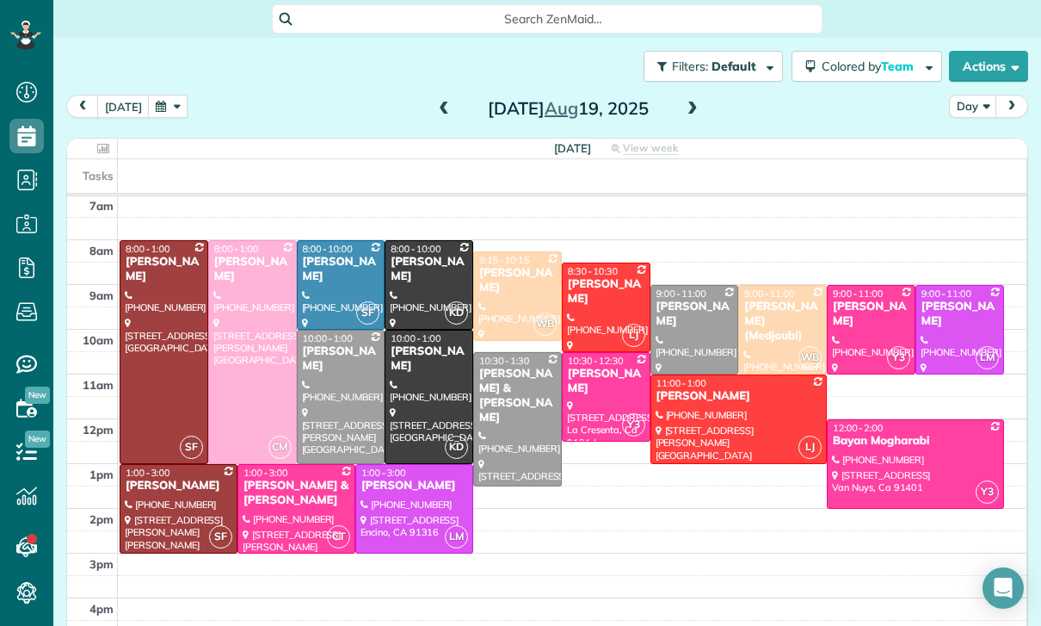
click at [158, 111] on button "button" at bounding box center [168, 106] width 40 height 23
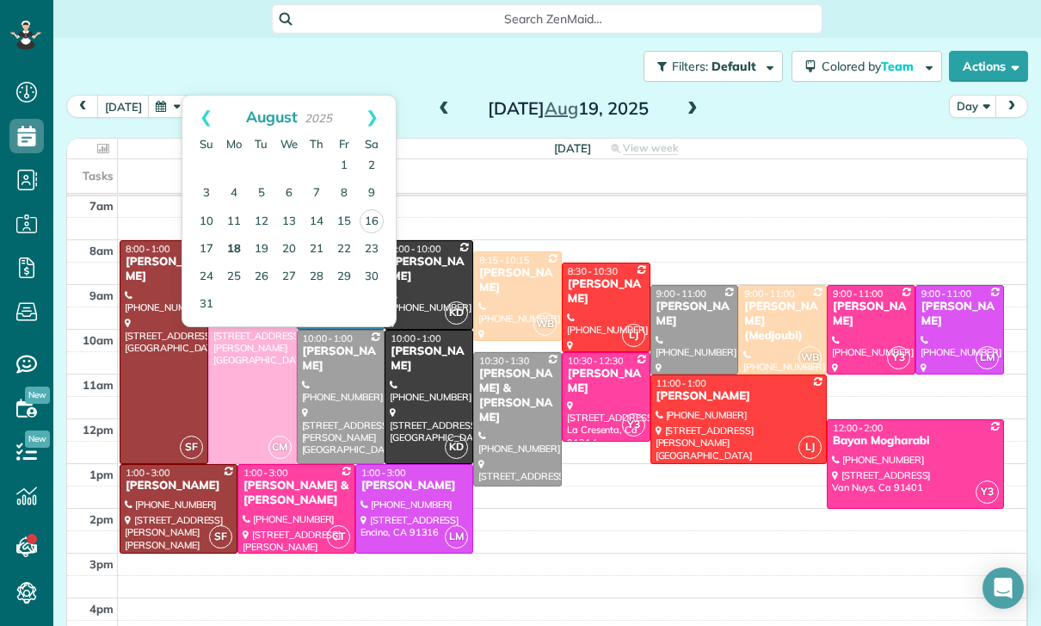
click at [241, 245] on link "18" at bounding box center [234, 250] width 28 height 28
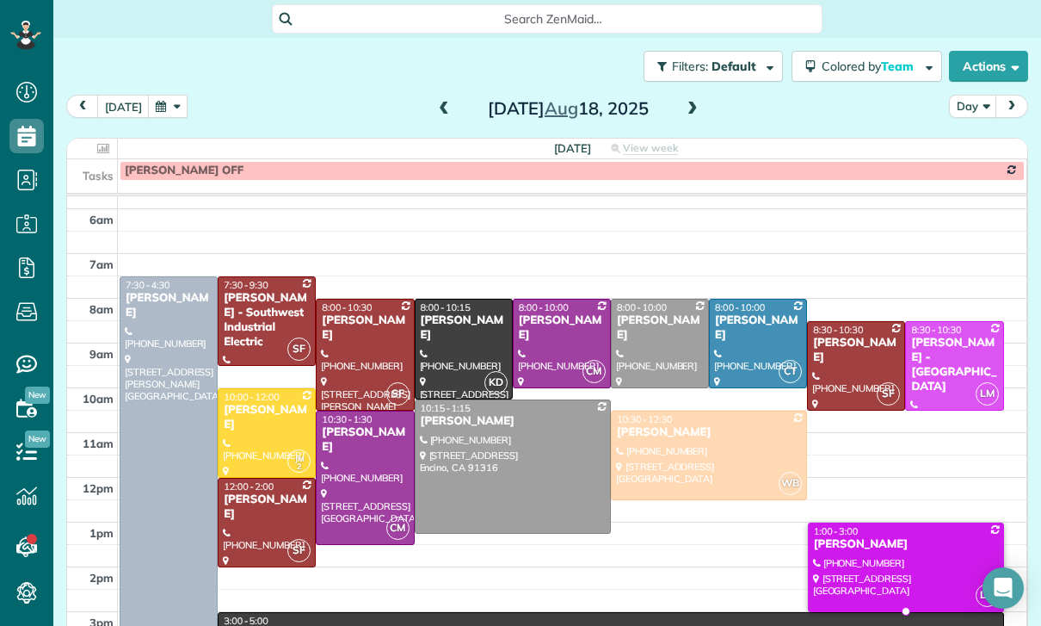
scroll to position [76, 0]
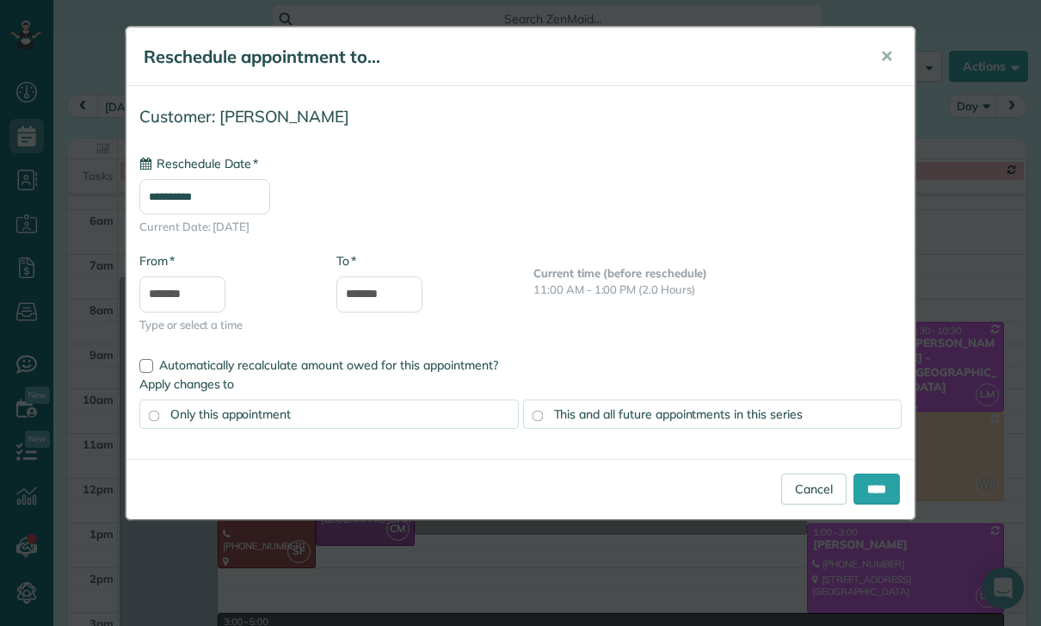
click at [221, 201] on input "**********" at bounding box center [204, 196] width 131 height 35
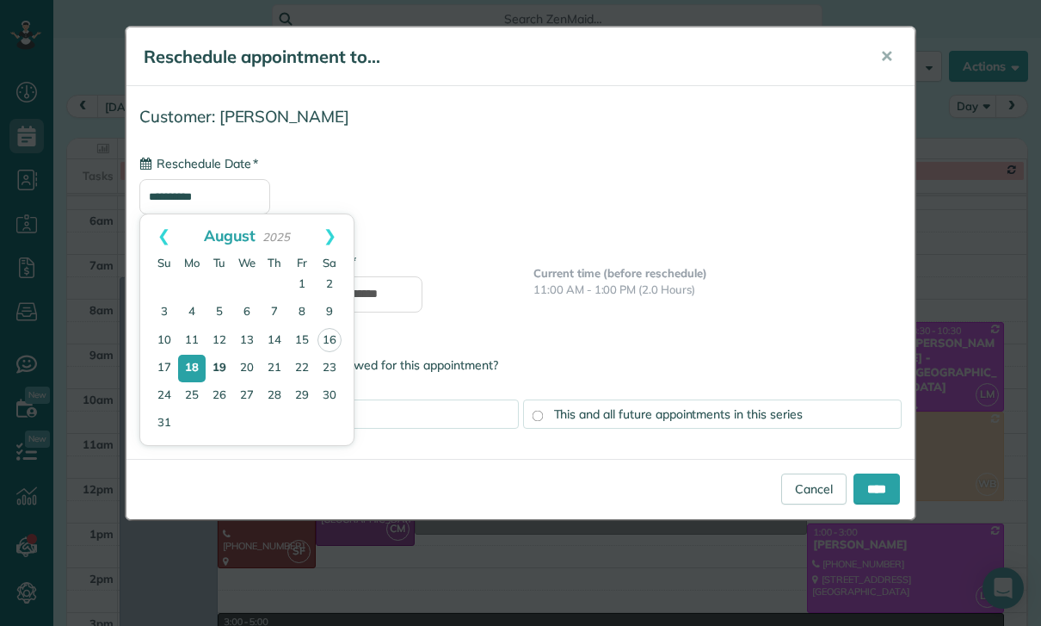
click at [226, 377] on link "19" at bounding box center [220, 369] width 28 height 28
type input "**********"
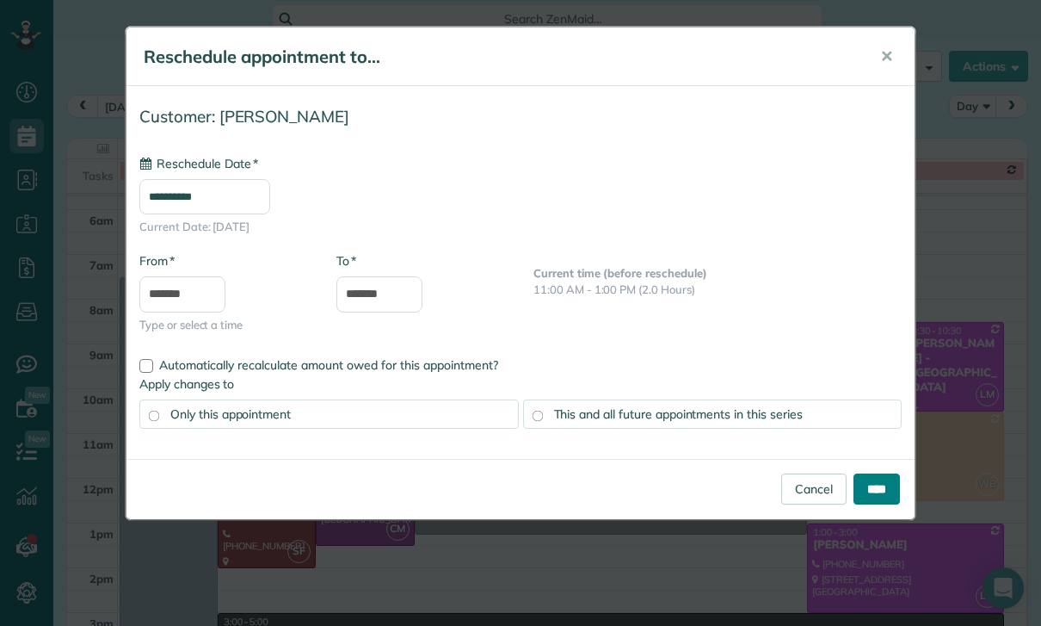
click at [886, 490] on input "****" at bounding box center [877, 488] width 46 height 31
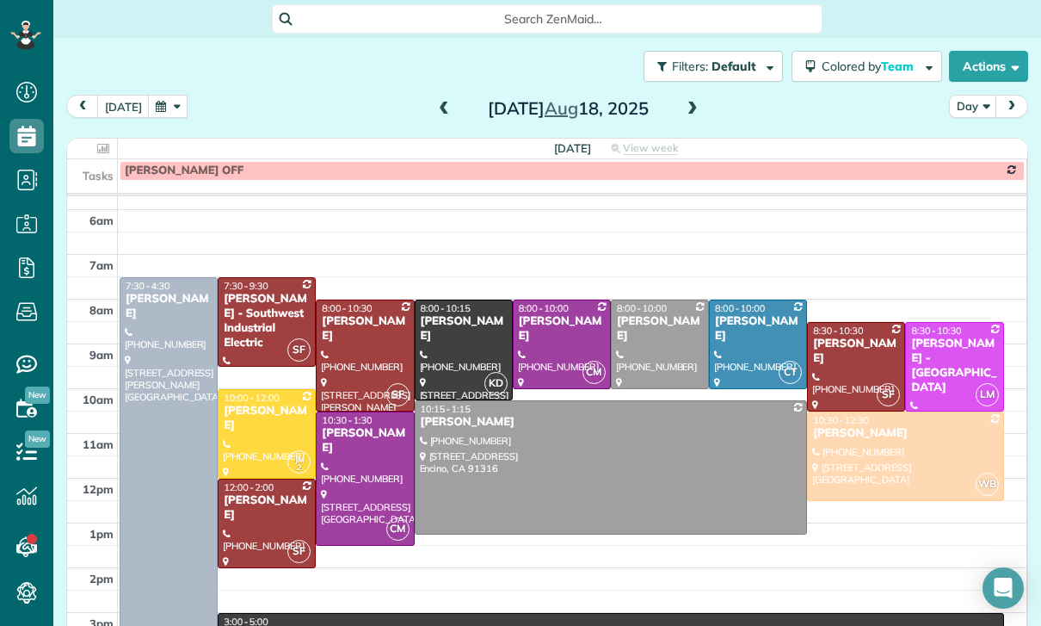
click at [176, 99] on button "button" at bounding box center [168, 106] width 40 height 23
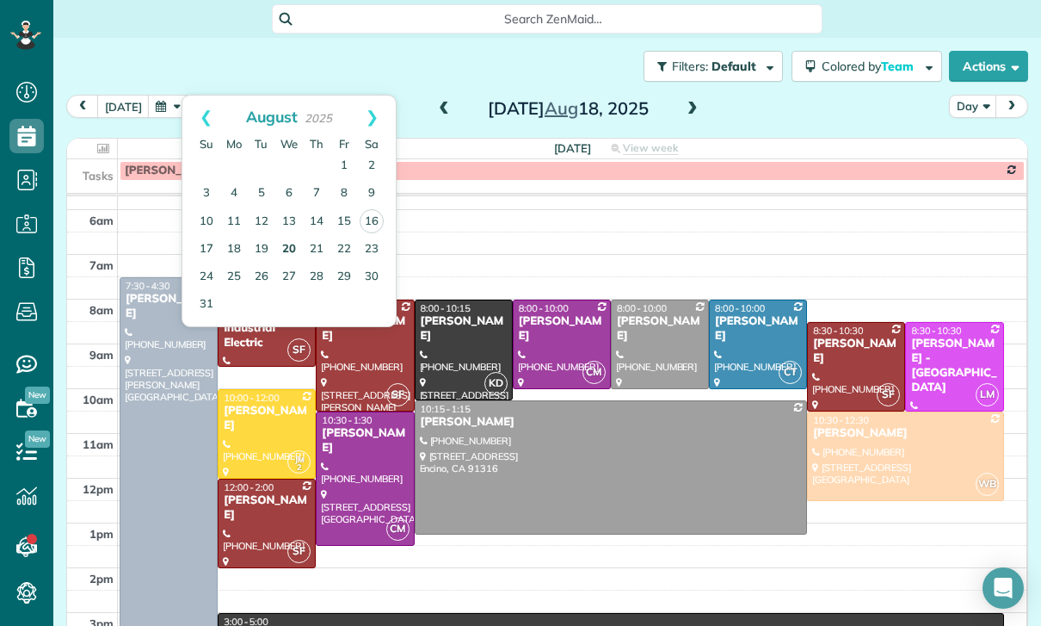
click at [281, 259] on link "20" at bounding box center [289, 250] width 28 height 28
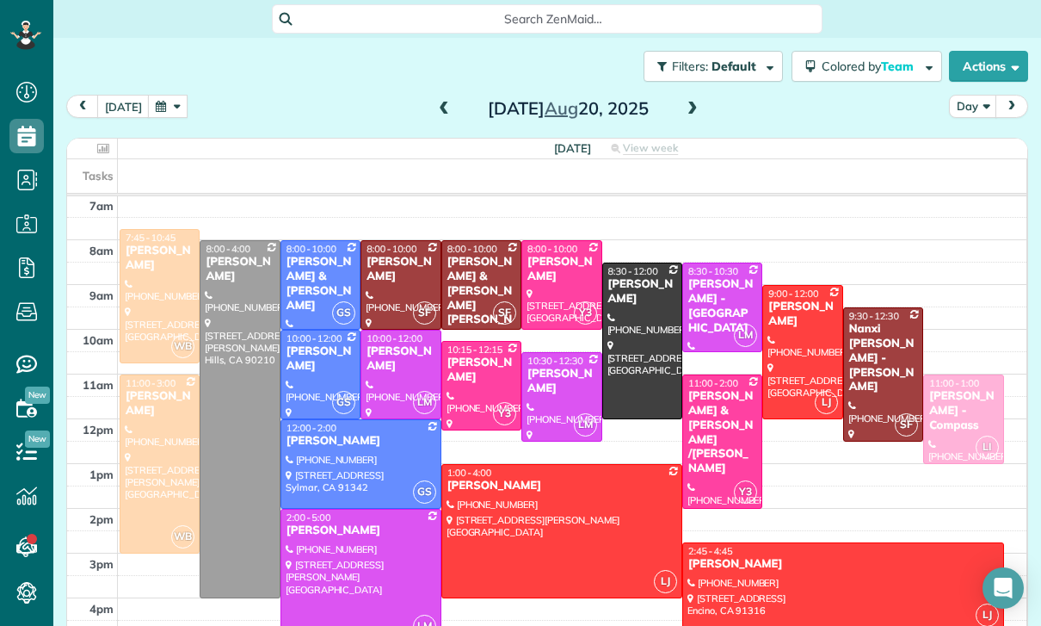
scroll to position [135, 0]
click at [156, 113] on button "button" at bounding box center [168, 106] width 40 height 23
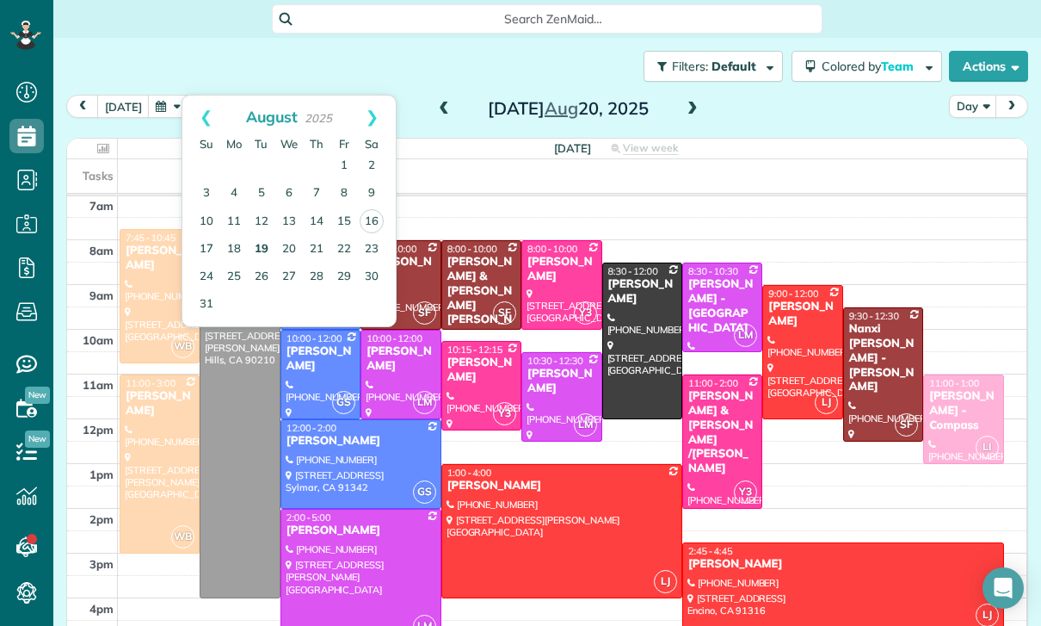
click at [262, 249] on link "19" at bounding box center [262, 250] width 28 height 28
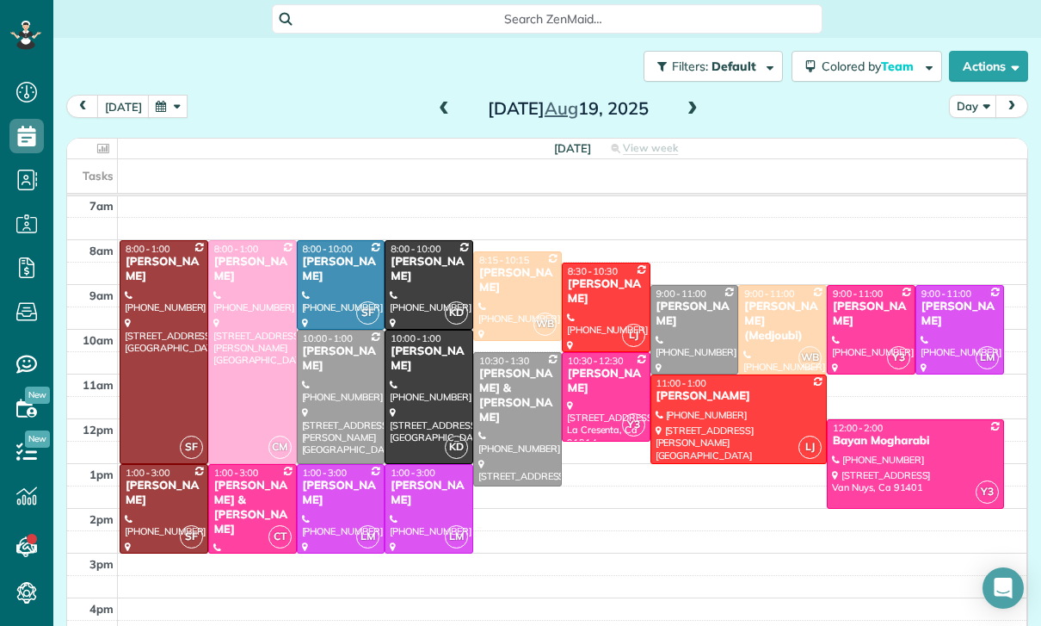
click at [338, 496] on div at bounding box center [341, 509] width 87 height 88
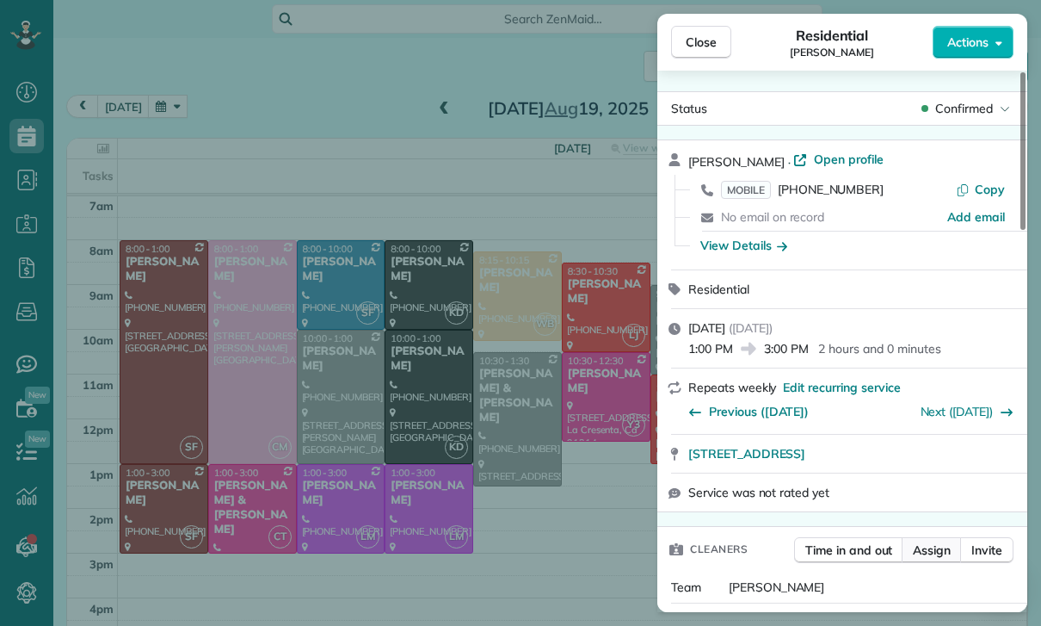
click at [931, 549] on span "Assign" at bounding box center [932, 549] width 38 height 17
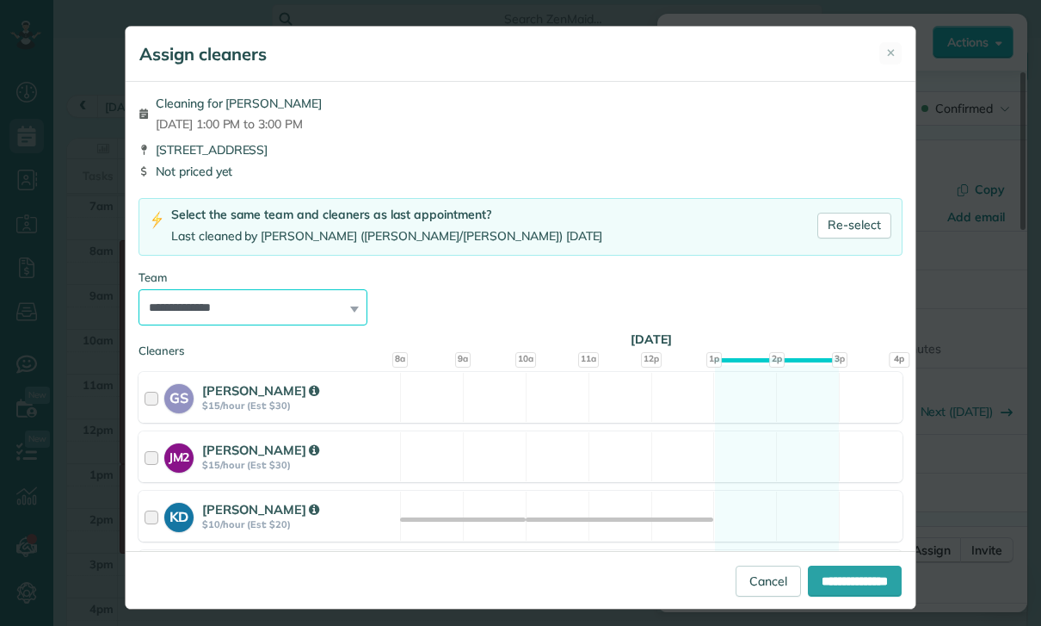
click at [361, 303] on select "**********" at bounding box center [253, 307] width 229 height 36
click at [838, 224] on link "Re-select" at bounding box center [855, 226] width 74 height 26
select select "**"
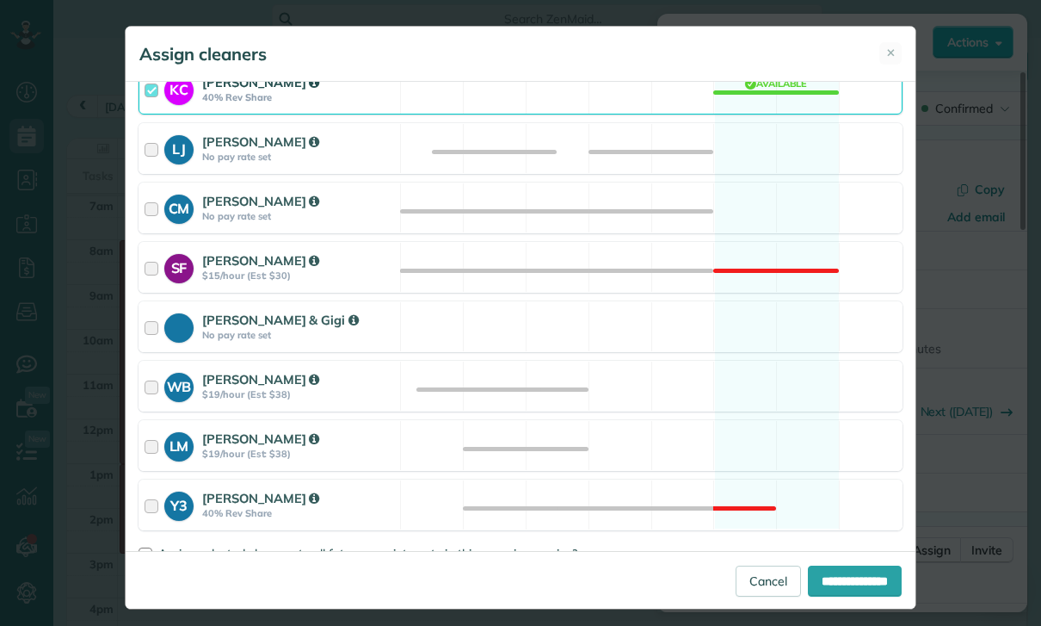
scroll to position [664, 0]
click at [287, 551] on span "Assign selected cleaners to all future appointments in this recurring service?" at bounding box center [367, 553] width 419 height 15
click at [840, 596] on input "**********" at bounding box center [855, 580] width 94 height 31
type input "**********"
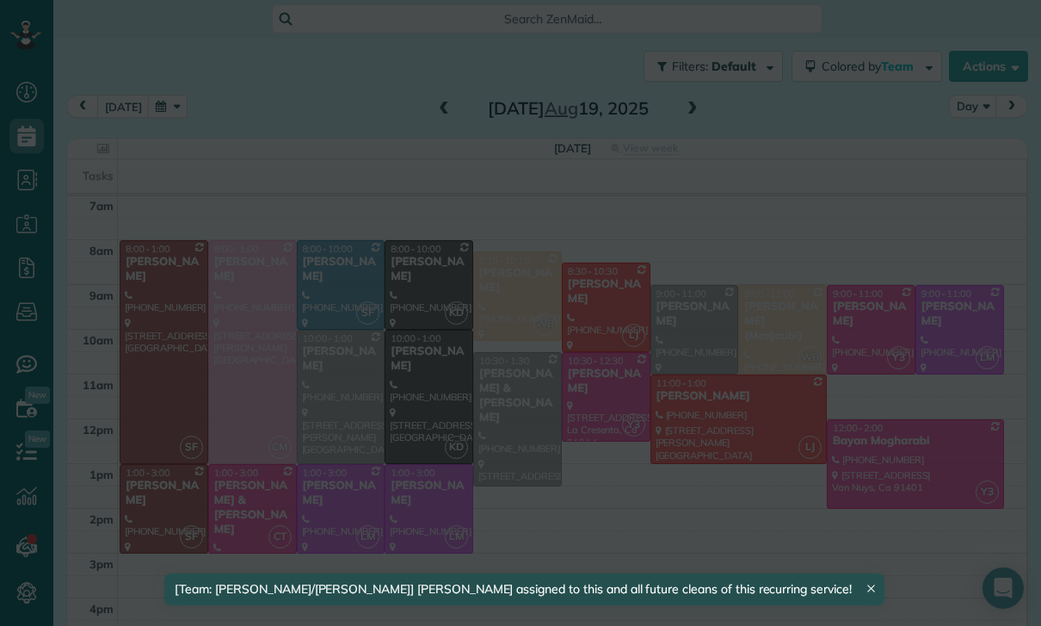
scroll to position [135, 0]
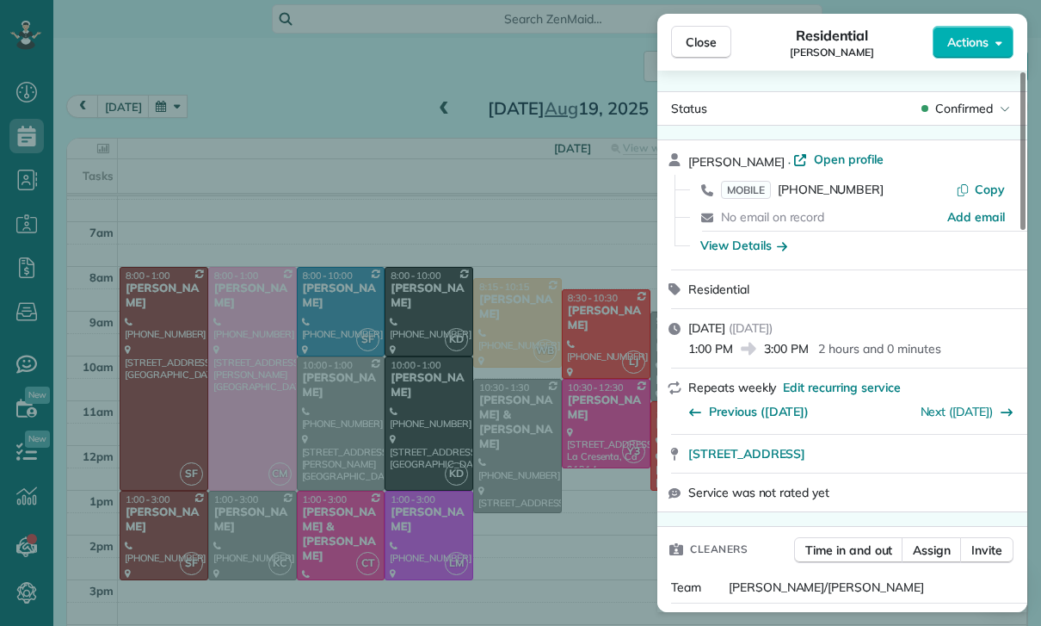
scroll to position [135, 0]
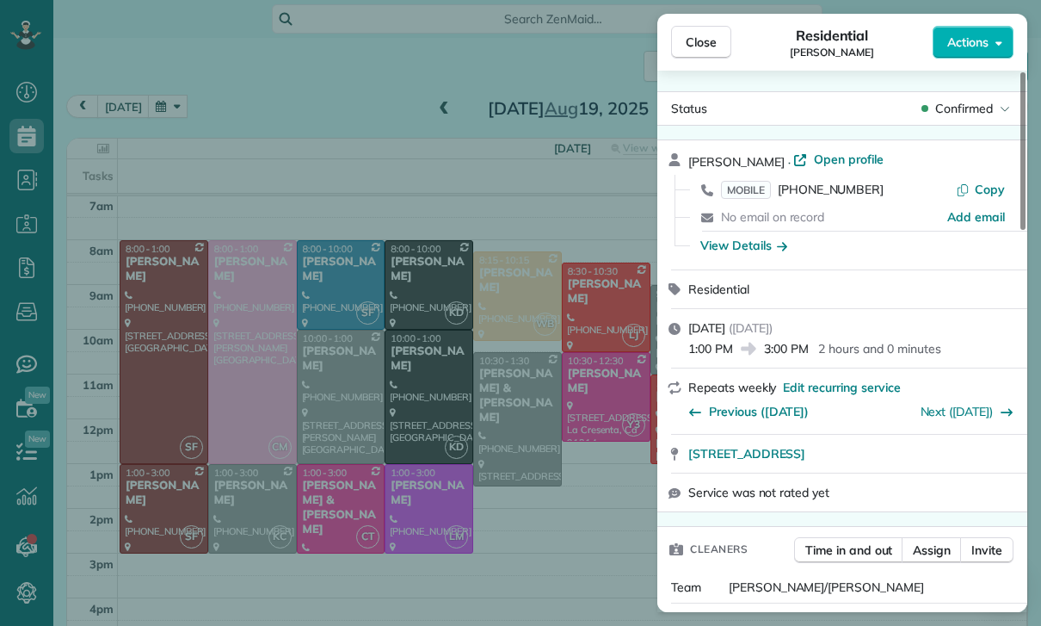
click at [483, 415] on div "Close Residential [PERSON_NAME] Actions Status Confirmed [PERSON_NAME] · Open p…" at bounding box center [520, 313] width 1041 height 626
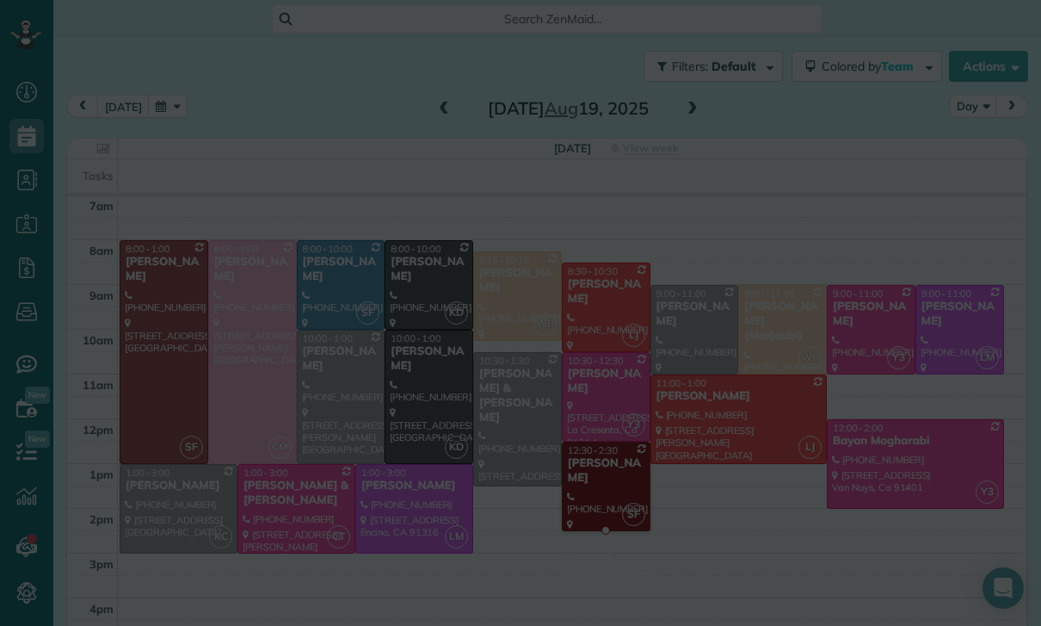
scroll to position [135, 0]
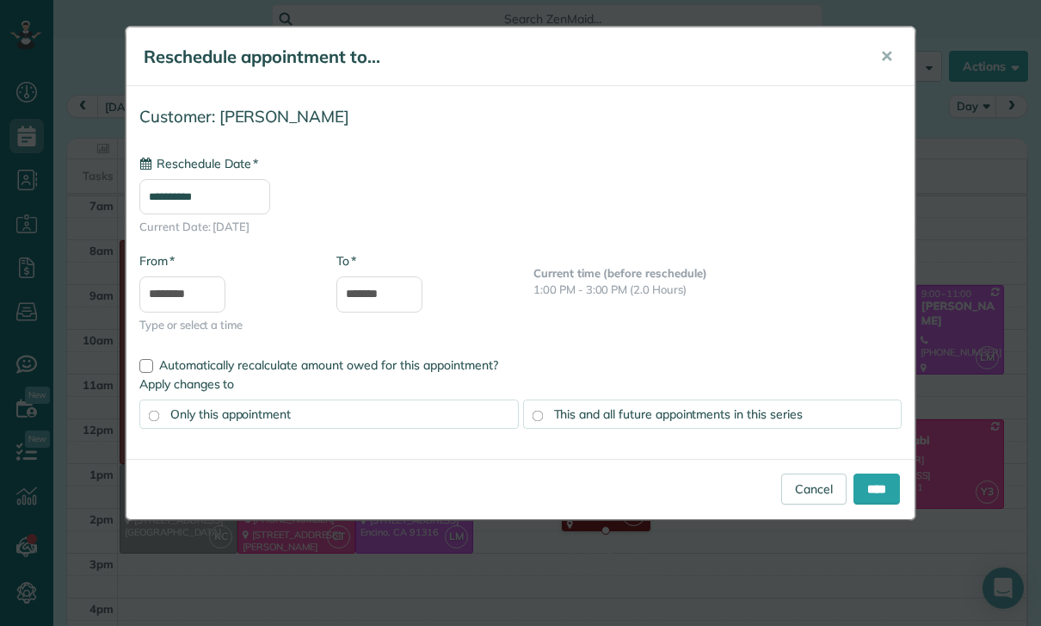
click at [195, 198] on input "**********" at bounding box center [204, 196] width 131 height 35
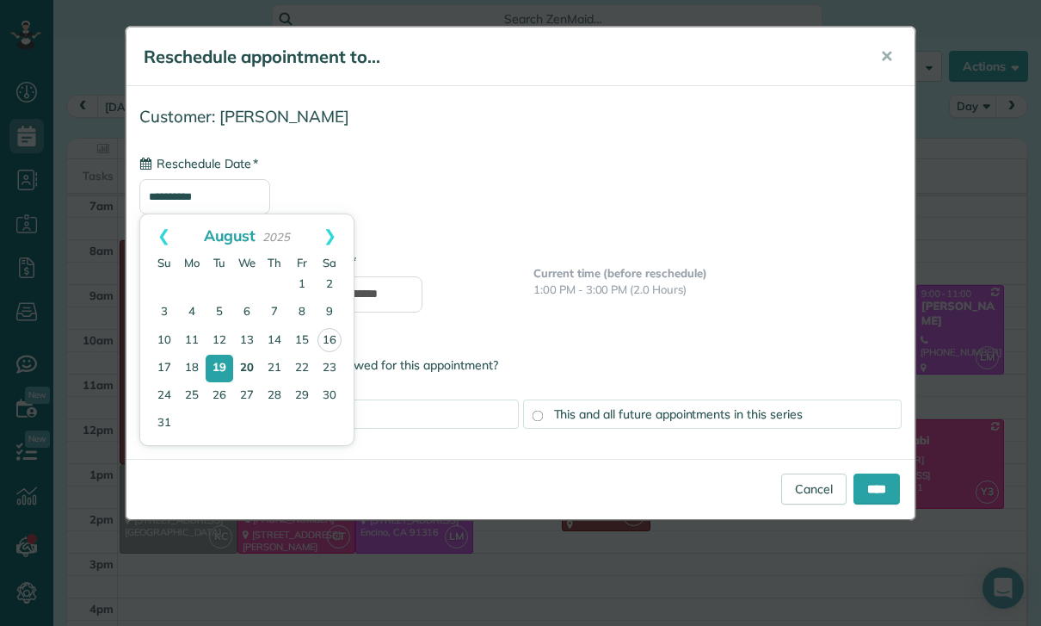
click at [247, 367] on link "20" at bounding box center [247, 369] width 28 height 28
type input "**********"
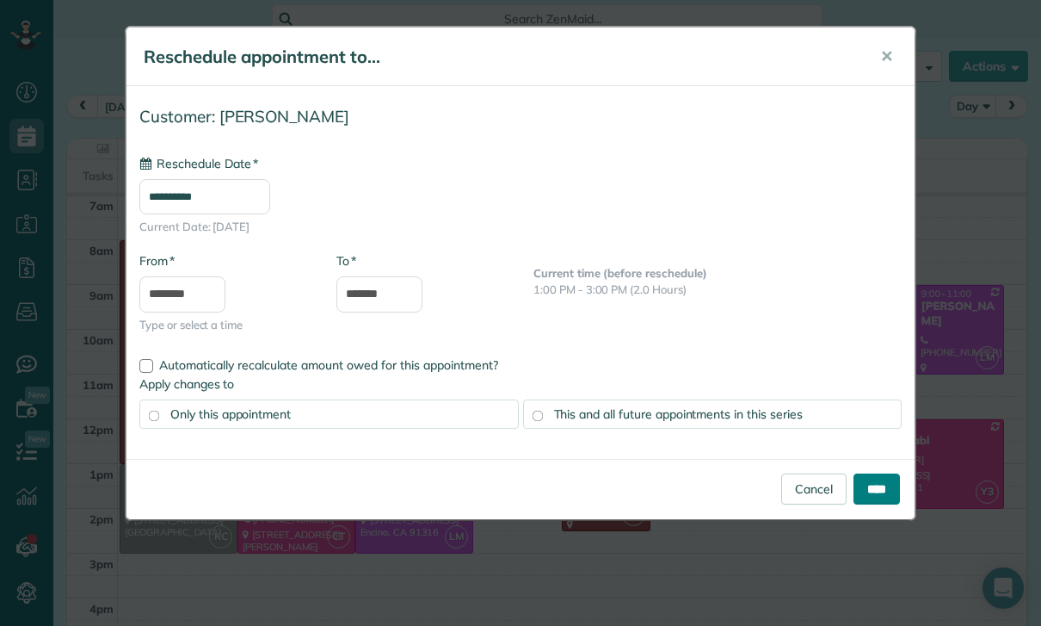
click at [877, 496] on input "****" at bounding box center [877, 488] width 46 height 31
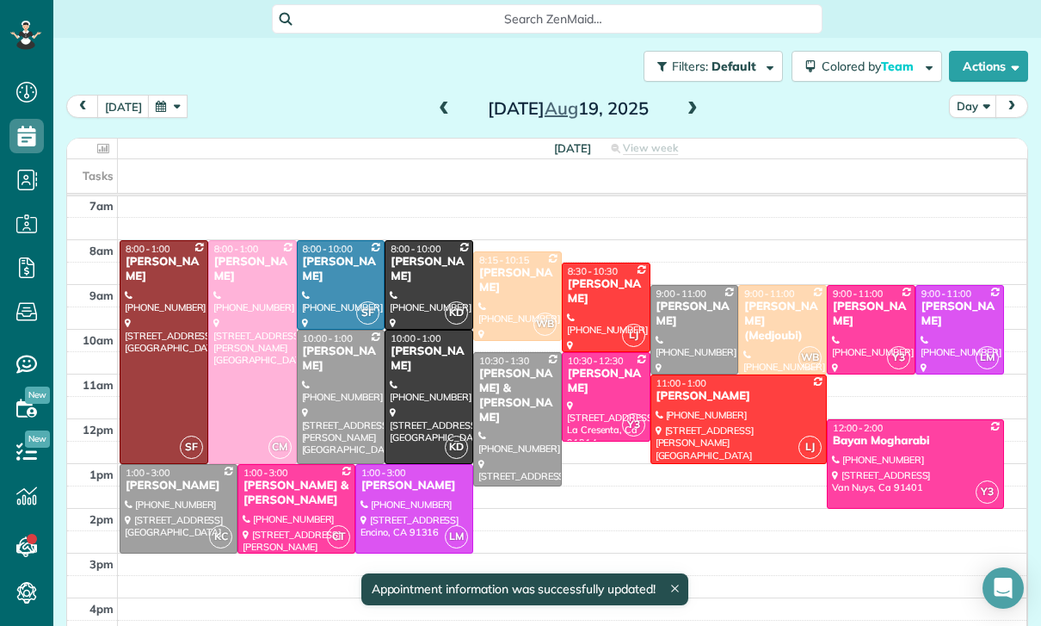
click at [168, 115] on button "button" at bounding box center [168, 106] width 40 height 23
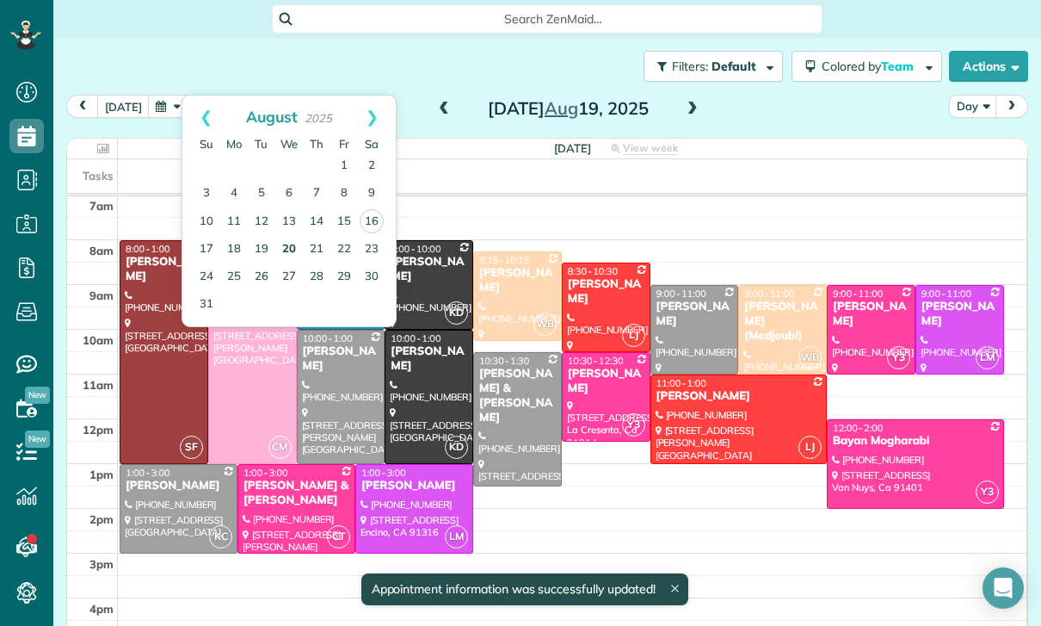
click at [293, 247] on link "20" at bounding box center [289, 250] width 28 height 28
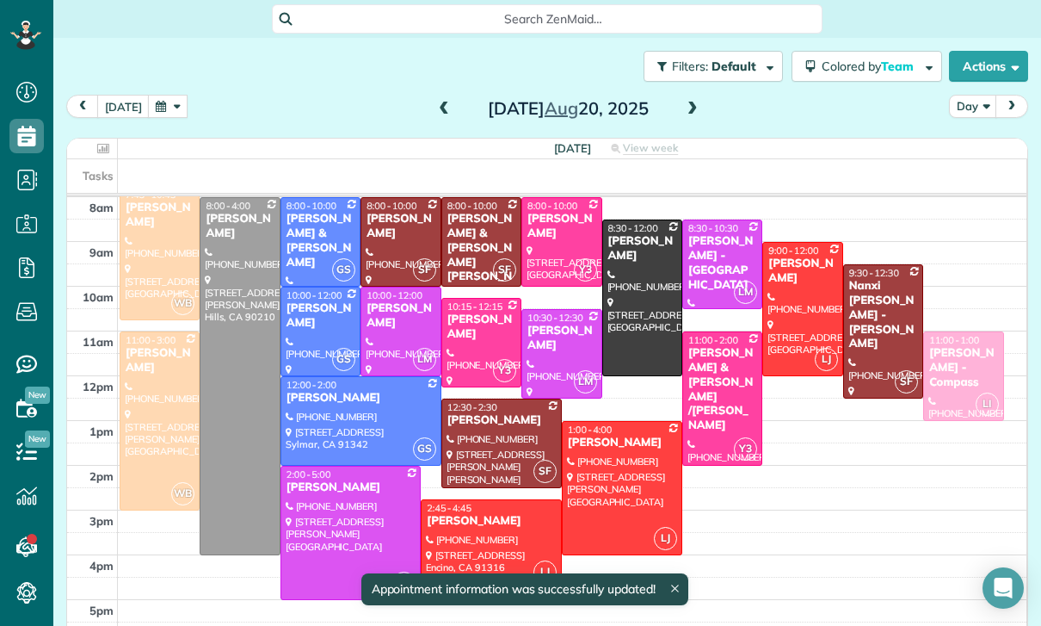
scroll to position [179, 0]
